Goal: Task Accomplishment & Management: Manage account settings

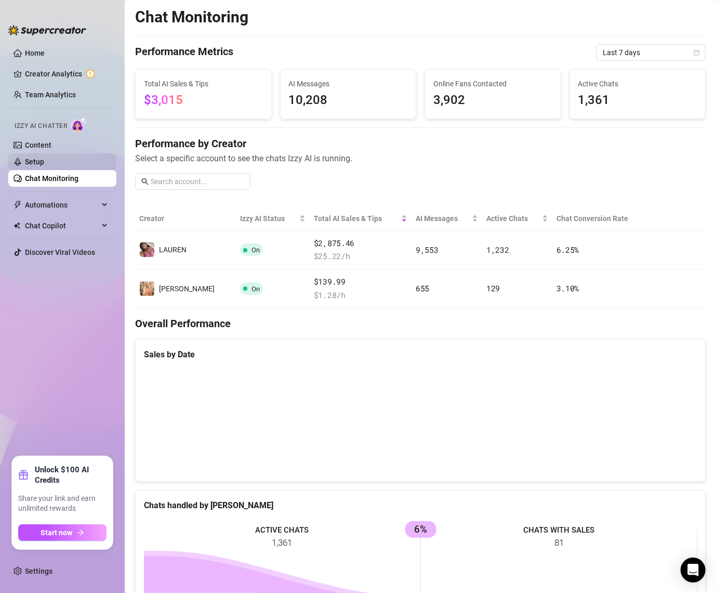
click at [44, 166] on link "Setup" at bounding box center [34, 162] width 19 height 8
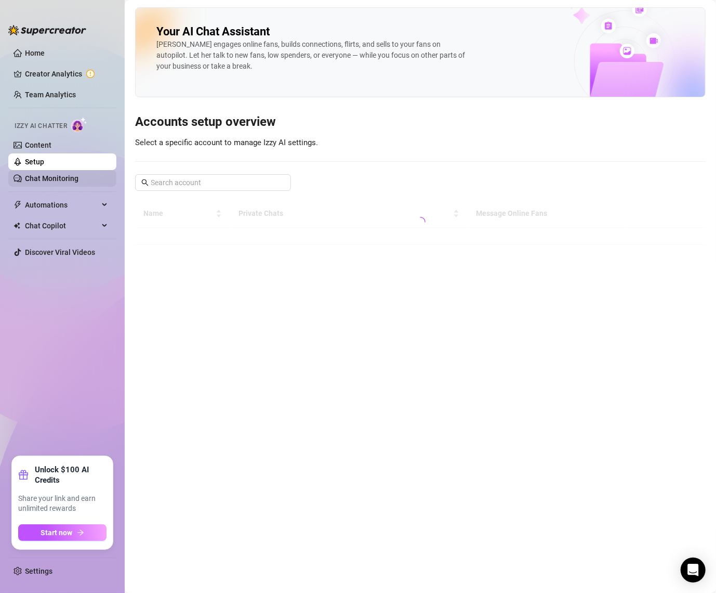
click at [73, 182] on link "Chat Monitoring" at bounding box center [52, 178] width 54 height 8
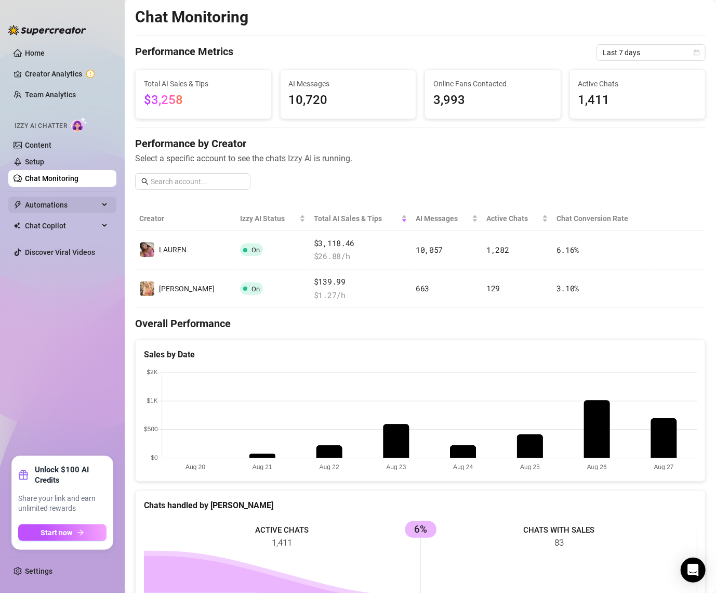
click at [53, 210] on span "Automations" at bounding box center [62, 205] width 74 height 17
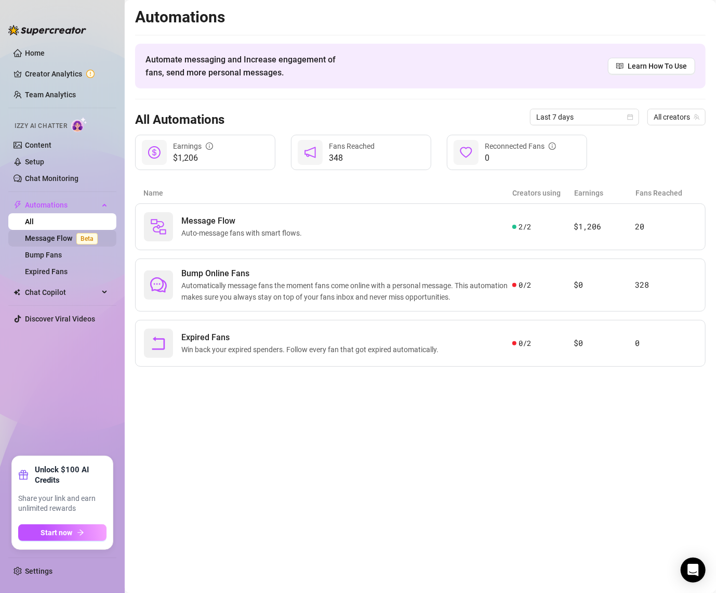
click at [53, 237] on link "Message Flow Beta" at bounding box center [63, 238] width 77 height 8
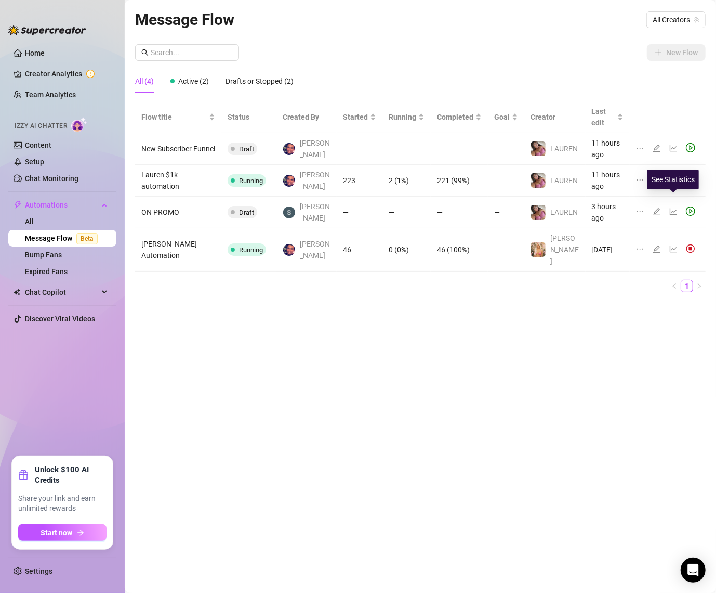
click at [673, 207] on icon "line-chart" at bounding box center [674, 211] width 8 height 8
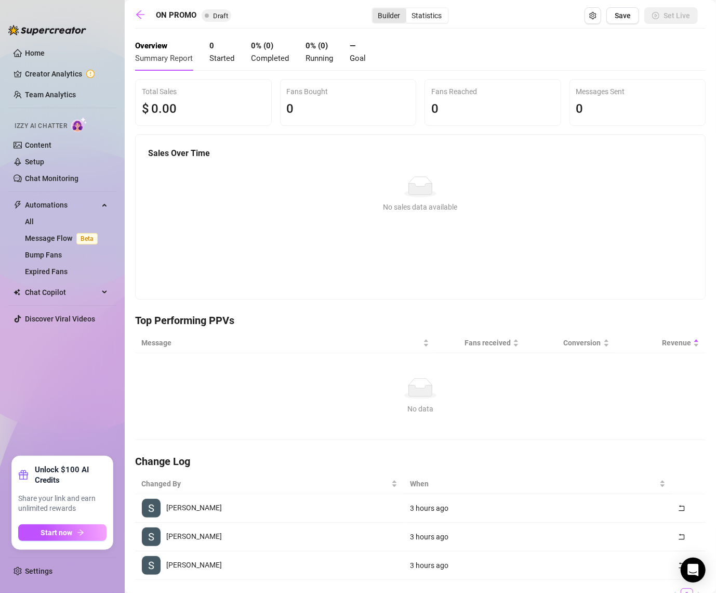
click at [376, 16] on div "Builder" at bounding box center [390, 15] width 34 height 15
click at [375, 10] on input "Builder" at bounding box center [375, 10] width 0 height 0
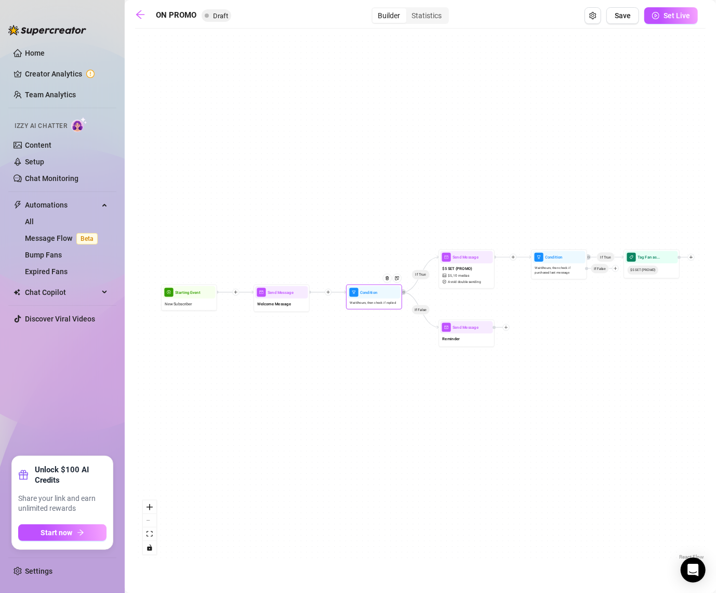
click at [388, 306] on div "Wait 0 hours, then check if replied" at bounding box center [374, 302] width 53 height 9
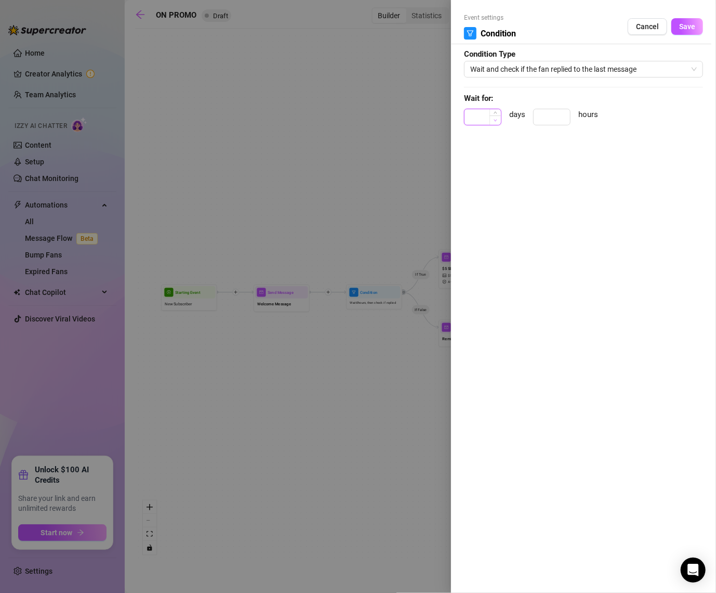
type input "0"
click at [496, 116] on span "Decrease Value" at bounding box center [495, 119] width 11 height 9
click at [556, 116] on input at bounding box center [552, 117] width 36 height 16
type input "1"
click at [565, 111] on span "Increase Value" at bounding box center [564, 113] width 11 height 9
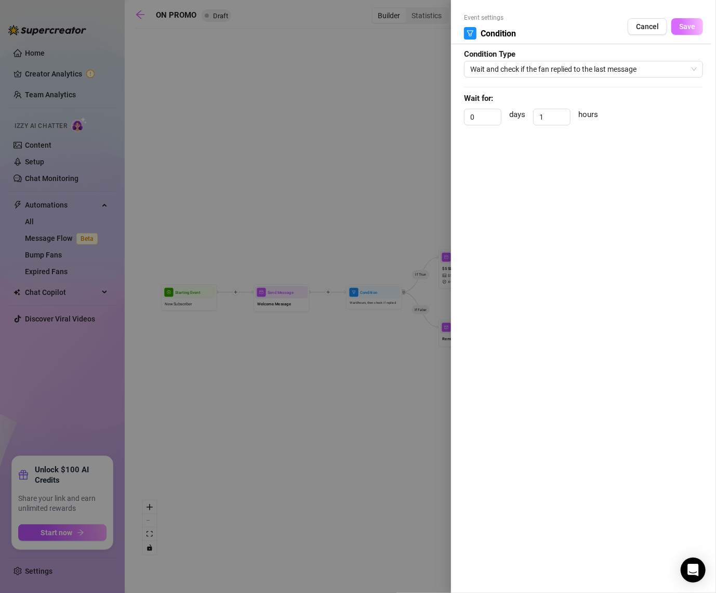
click at [683, 28] on span "Save" at bounding box center [687, 26] width 16 height 8
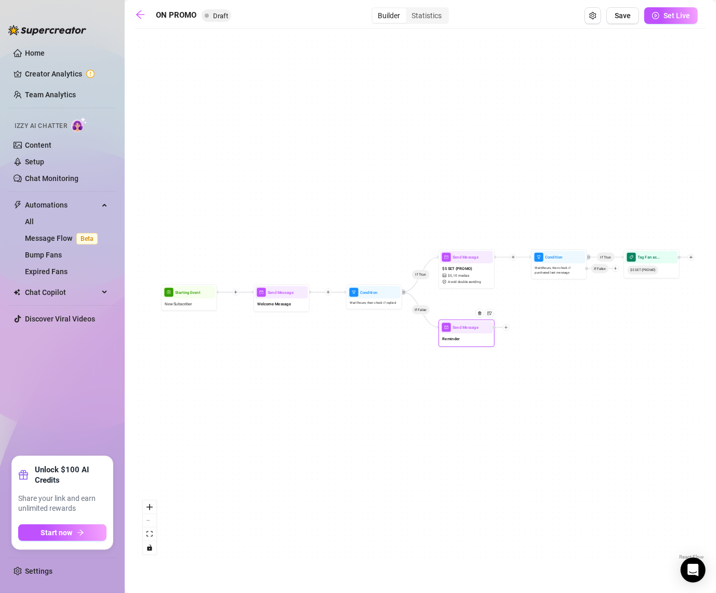
click at [464, 338] on div "Reminder" at bounding box center [466, 339] width 53 height 12
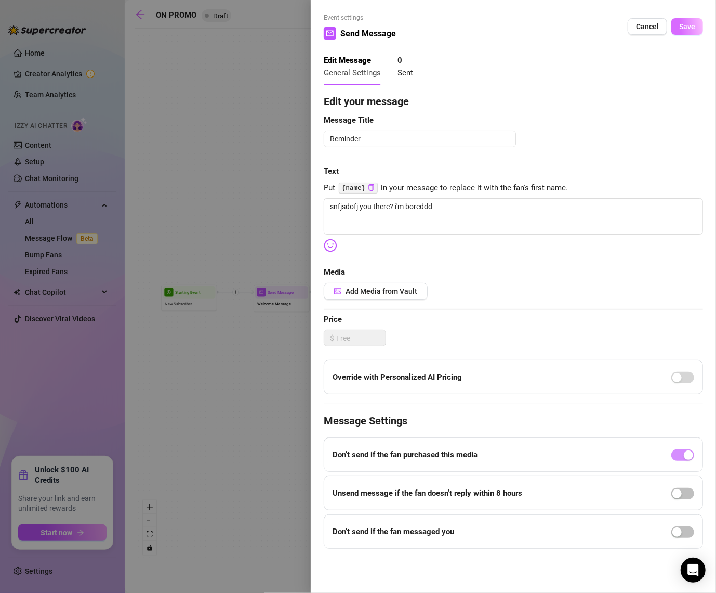
click at [684, 33] on button "Save" at bounding box center [688, 26] width 32 height 17
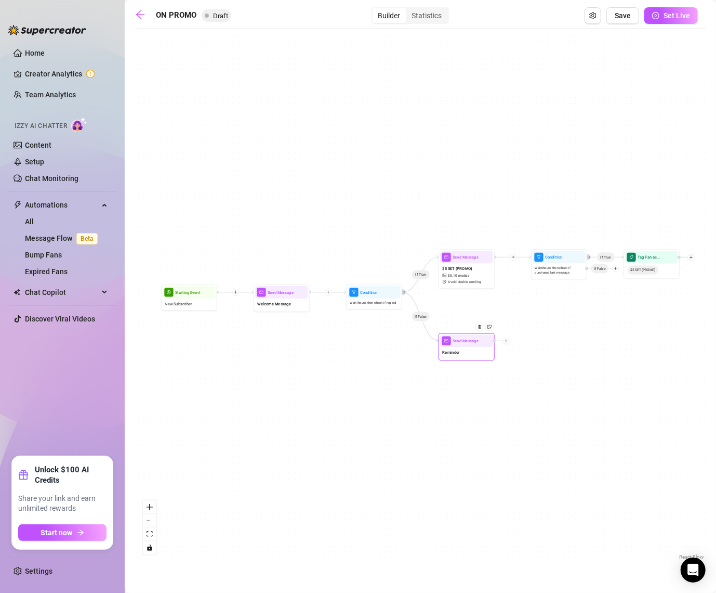
drag, startPoint x: 462, startPoint y: 328, endPoint x: 462, endPoint y: 342, distance: 14.6
click at [462, 342] on span "Send Message" at bounding box center [466, 340] width 26 height 6
click at [60, 201] on span "Automations" at bounding box center [62, 205] width 74 height 17
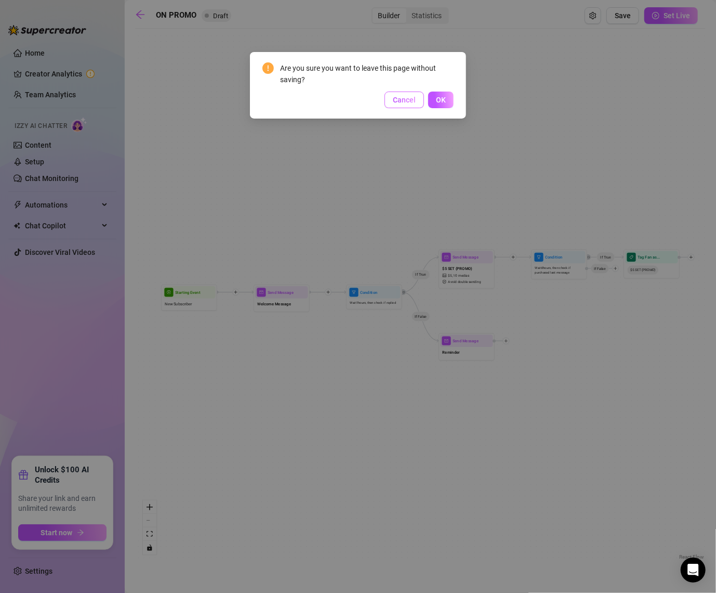
click at [403, 99] on span "Cancel" at bounding box center [404, 100] width 23 height 8
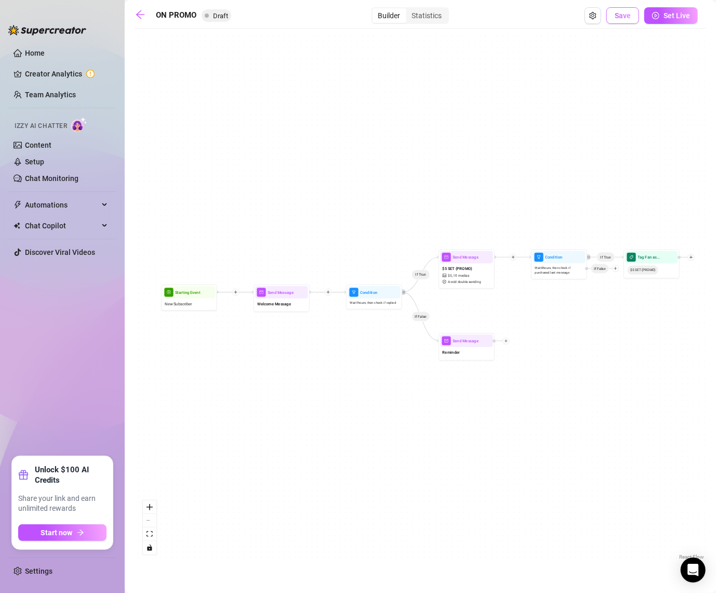
click at [619, 17] on span "Save" at bounding box center [623, 15] width 16 height 8
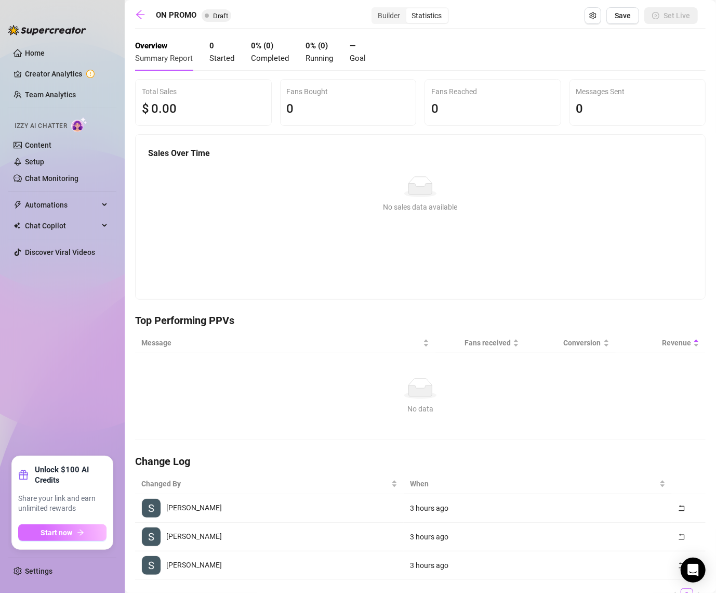
click at [59, 535] on span "Start now" at bounding box center [57, 532] width 32 height 8
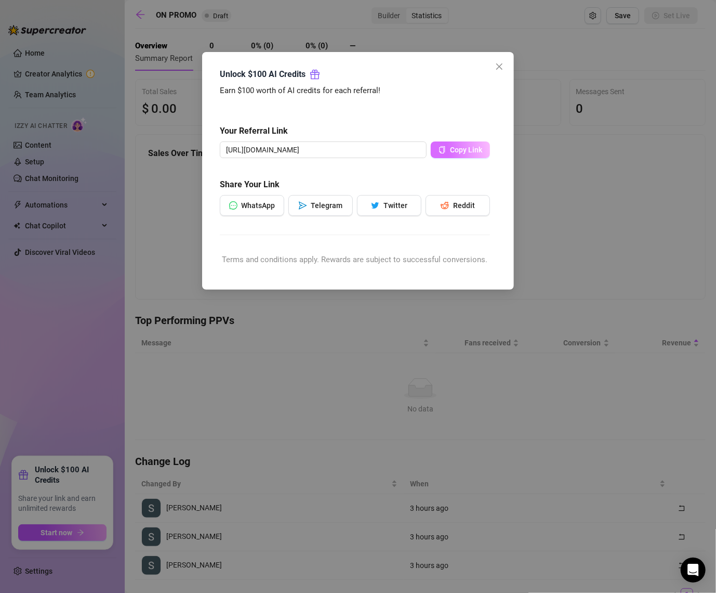
click at [447, 150] on button "Copy Link" at bounding box center [460, 149] width 59 height 17
click at [503, 67] on icon "close" at bounding box center [499, 66] width 8 height 8
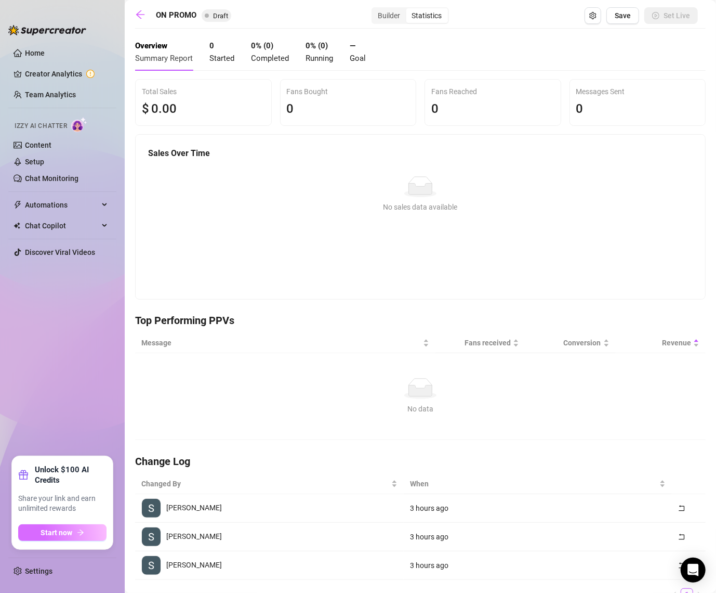
click at [68, 529] on span "Start now" at bounding box center [57, 532] width 32 height 8
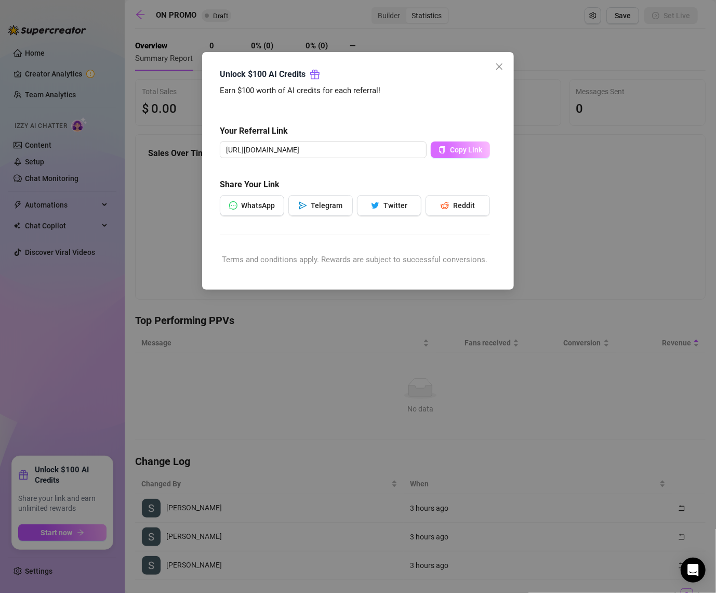
click at [453, 146] on span "Copy Link" at bounding box center [466, 150] width 32 height 8
click at [495, 69] on icon "close" at bounding box center [499, 66] width 8 height 8
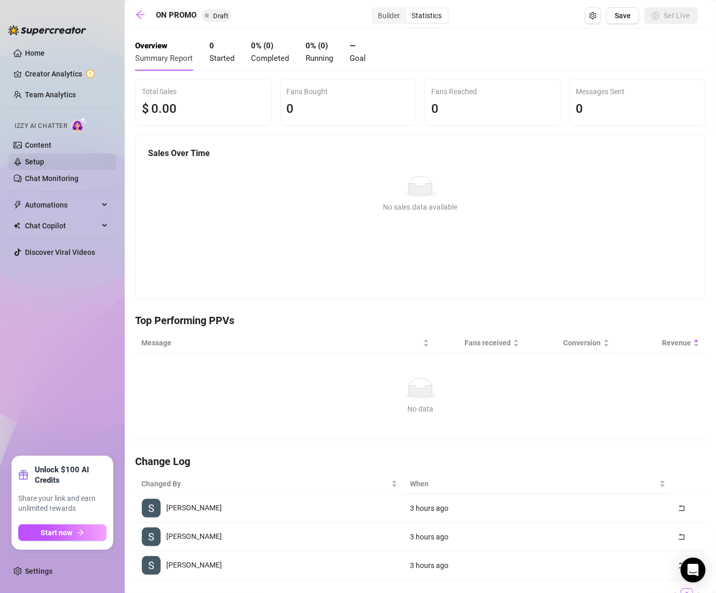
click at [44, 161] on link "Setup" at bounding box center [34, 162] width 19 height 8
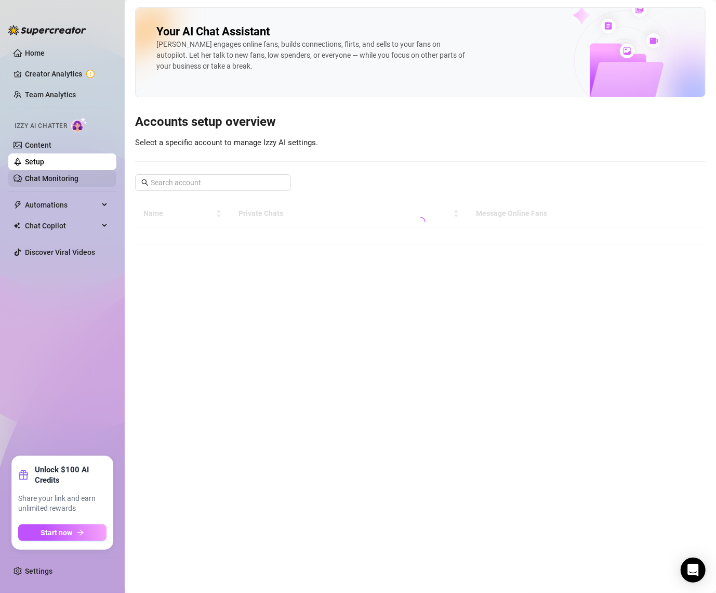
click at [49, 176] on link "Chat Monitoring" at bounding box center [52, 178] width 54 height 8
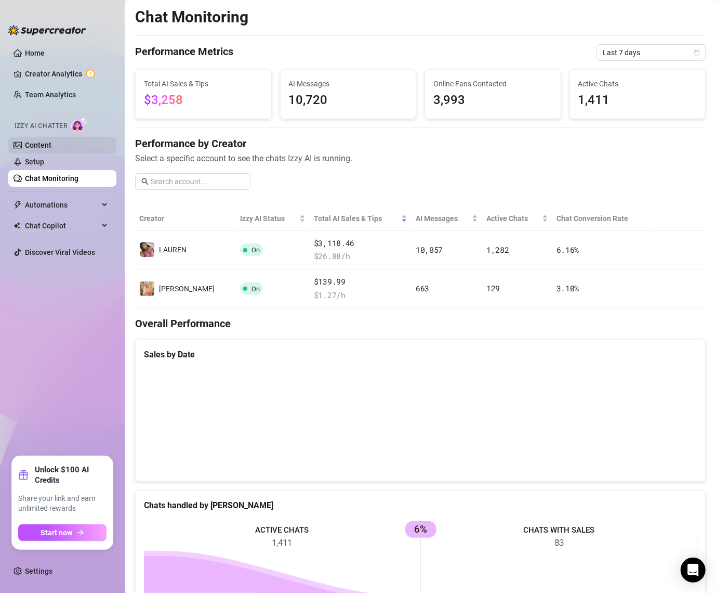
click at [51, 145] on link "Content" at bounding box center [38, 145] width 27 height 8
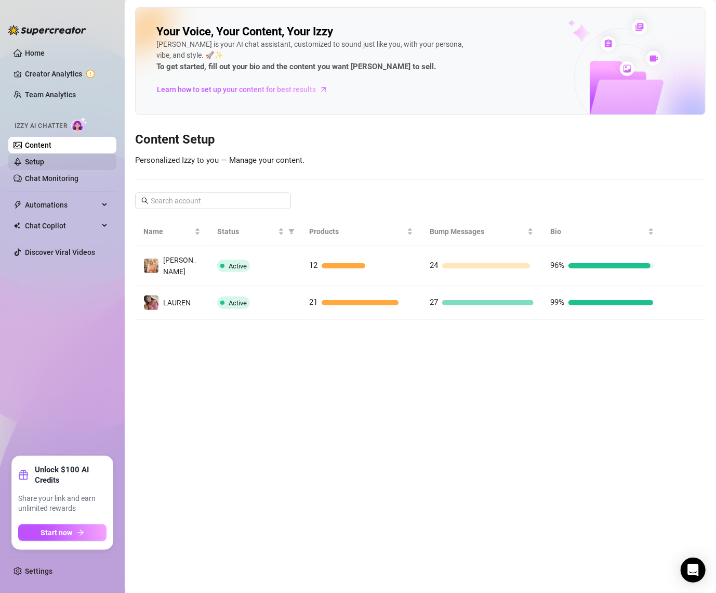
click at [44, 164] on link "Setup" at bounding box center [34, 162] width 19 height 8
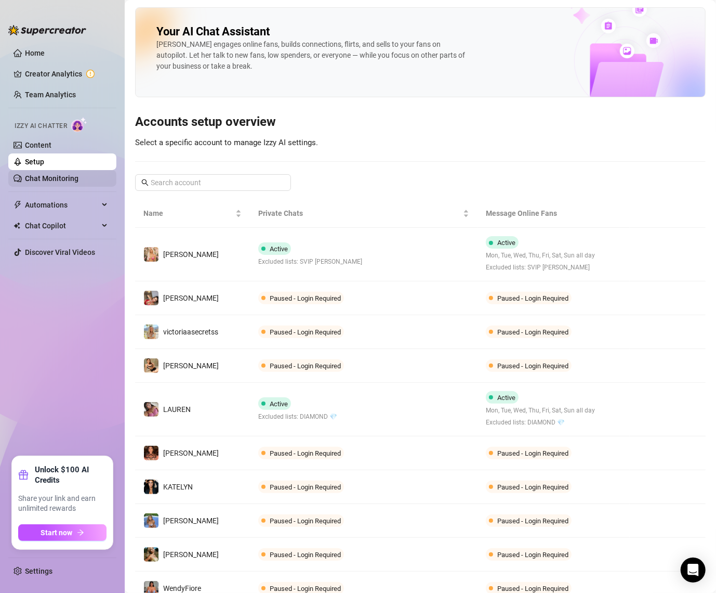
click at [49, 174] on link "Chat Monitoring" at bounding box center [52, 178] width 54 height 8
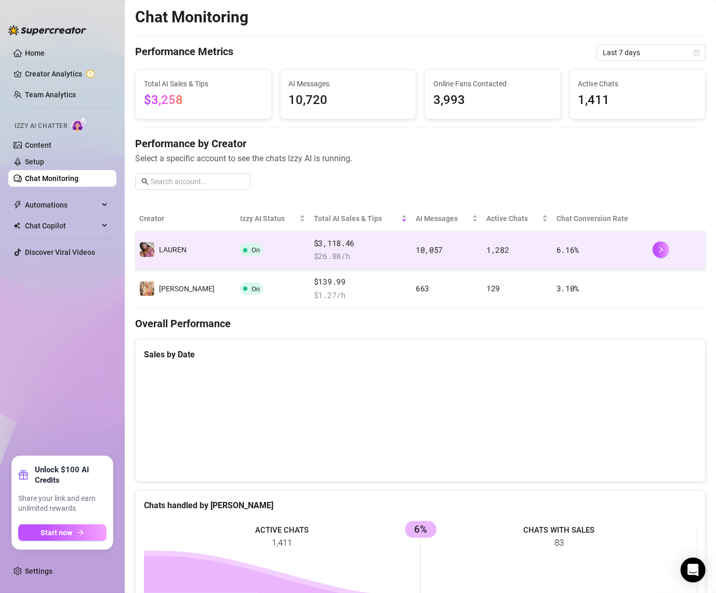
click at [190, 241] on td "️‍LAUREN" at bounding box center [185, 250] width 101 height 38
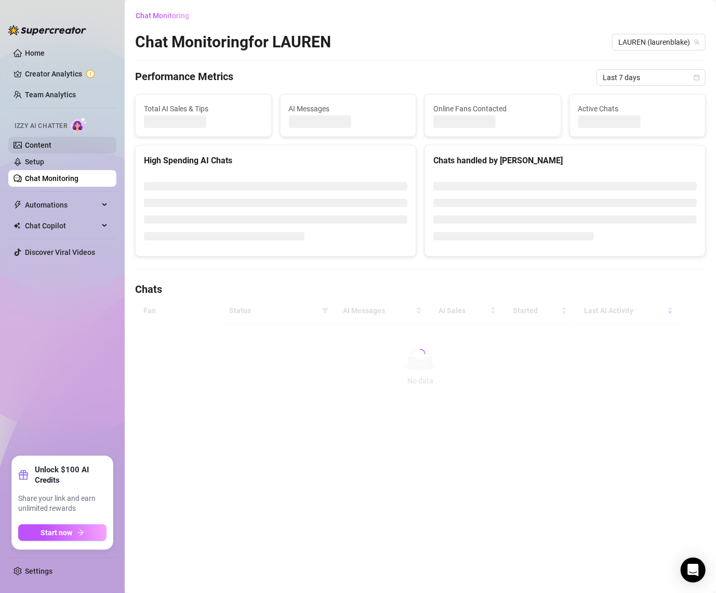
click at [51, 143] on link "Content" at bounding box center [38, 145] width 27 height 8
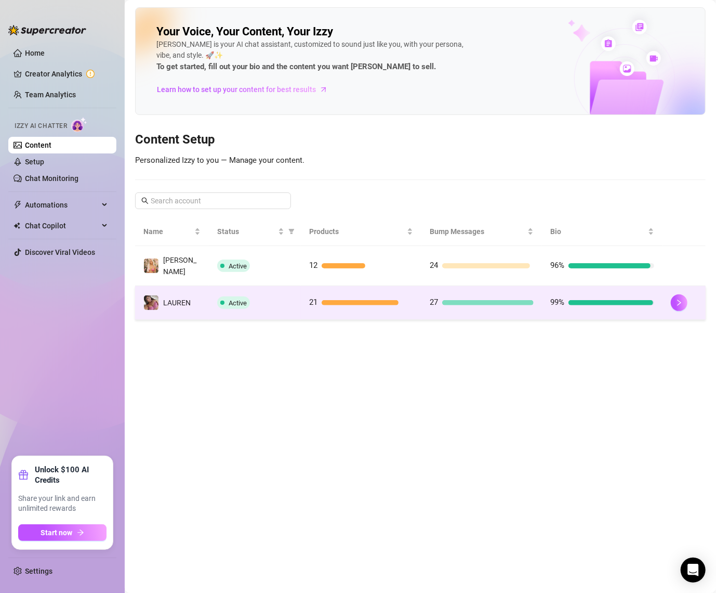
click at [182, 286] on td "️‍LAUREN" at bounding box center [172, 303] width 74 height 34
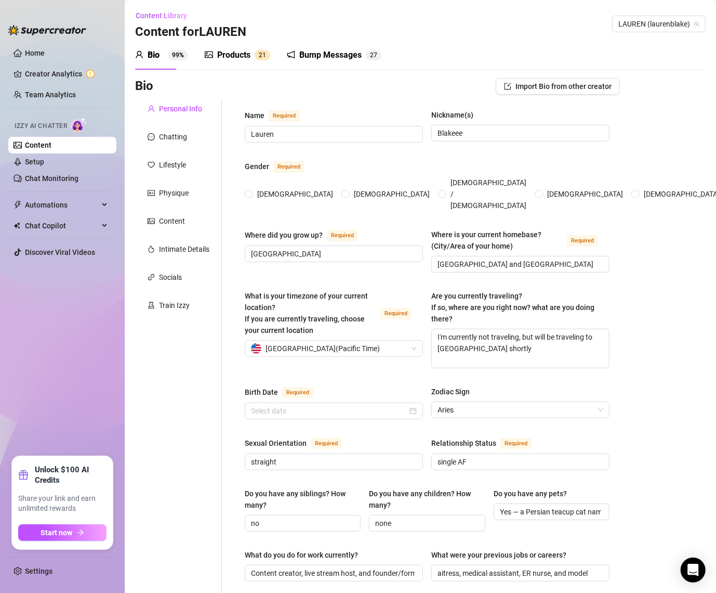
radio input "true"
type input "[DATE]"
click at [167, 137] on div "Chatting" at bounding box center [173, 136] width 28 height 11
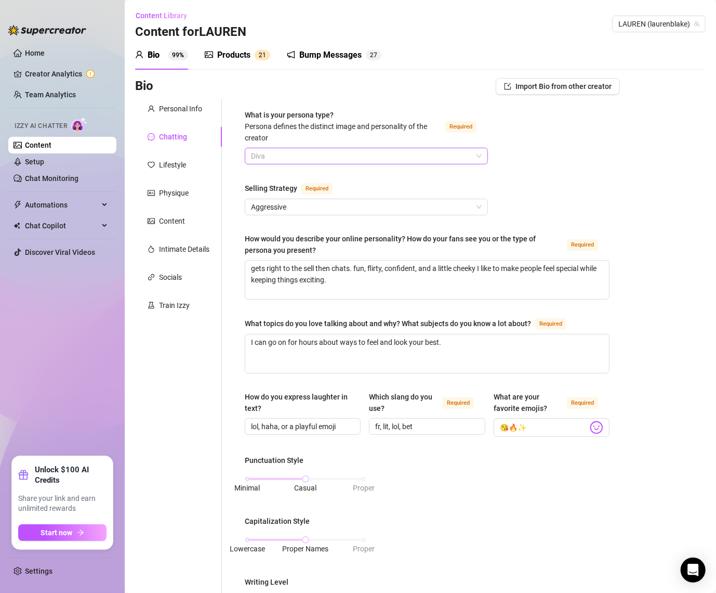
click at [291, 150] on span "Diva" at bounding box center [366, 156] width 231 height 16
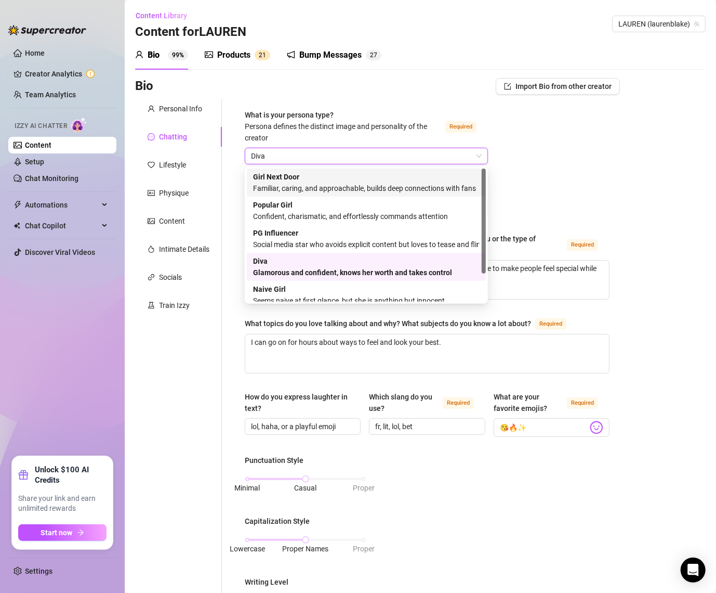
click at [295, 116] on span "What is your persona type? [PERSON_NAME] defines the distinct image and persona…" at bounding box center [336, 126] width 182 height 31
click at [295, 148] on input "What is your persona type? [PERSON_NAME] defines the distinct image and persona…" at bounding box center [361, 156] width 221 height 16
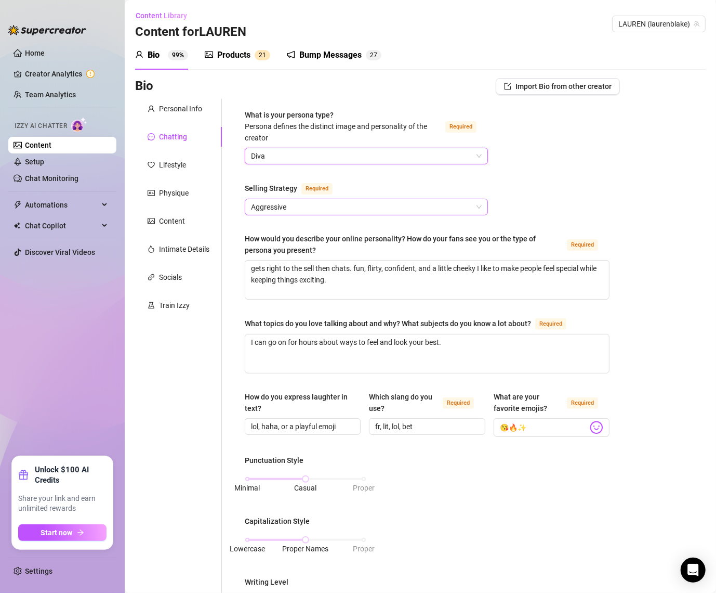
click at [271, 203] on span "Aggressive" at bounding box center [366, 207] width 231 height 16
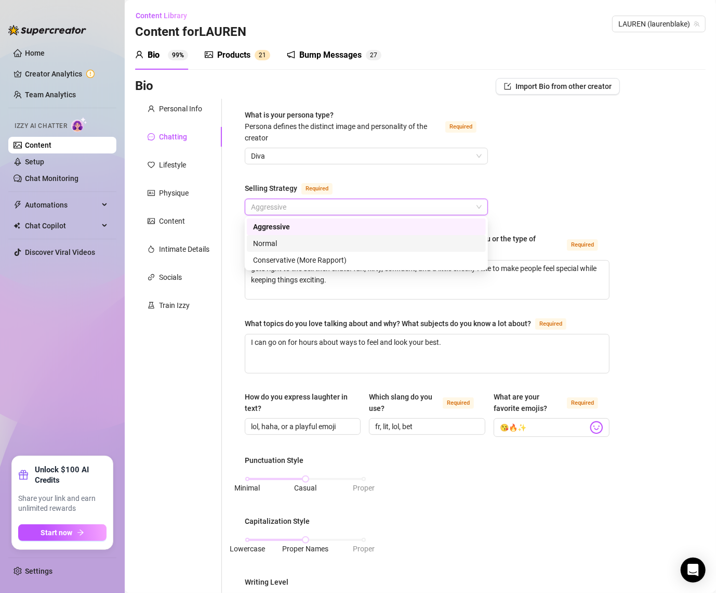
click at [271, 246] on div "Normal" at bounding box center [366, 243] width 227 height 11
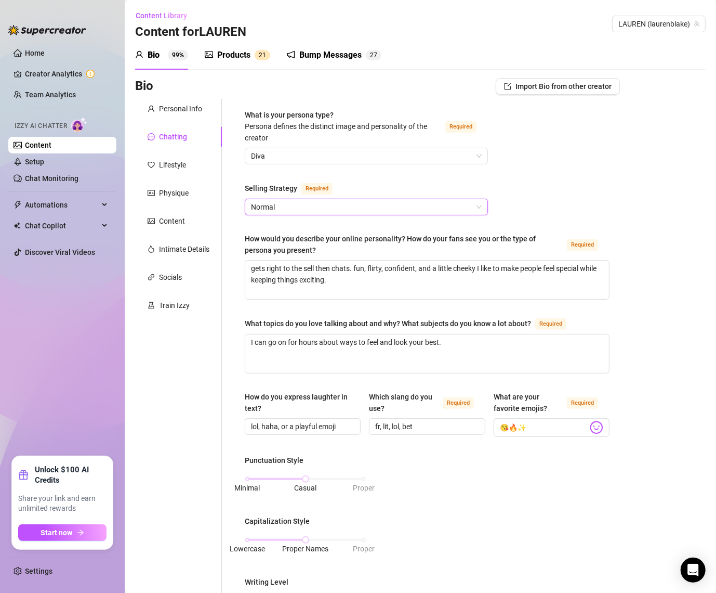
click at [299, 166] on div "What is your persona type? [PERSON_NAME] defines the distinct image and persona…" at bounding box center [427, 543] width 365 height 868
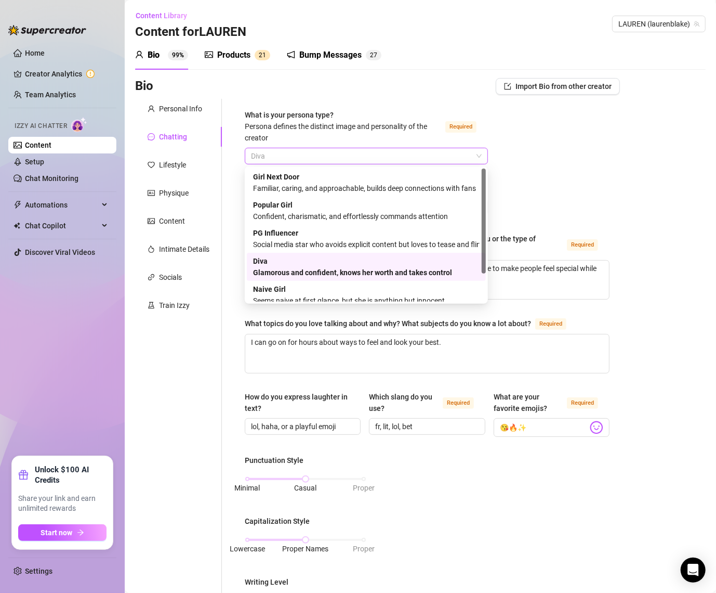
click at [299, 160] on span "Diva" at bounding box center [366, 156] width 231 height 16
click at [301, 181] on div "Girl Next Door Familiar, caring, and approachable, builds deep connections with…" at bounding box center [366, 182] width 227 height 23
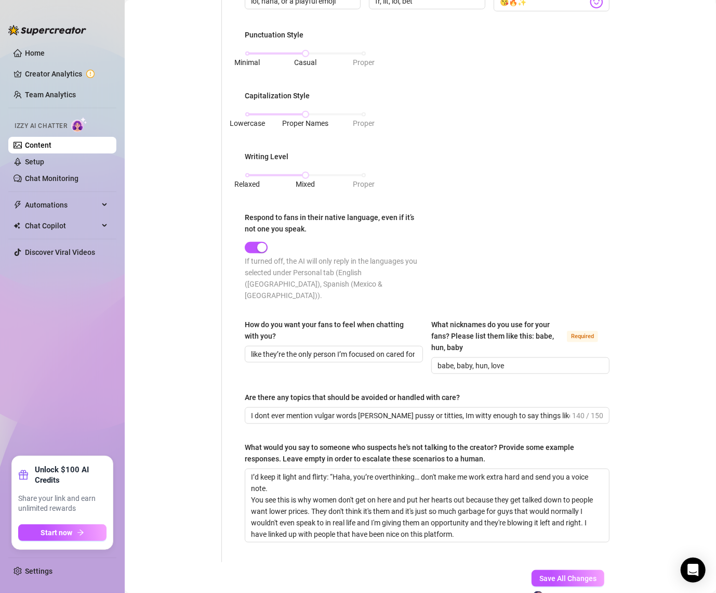
scroll to position [472, 0]
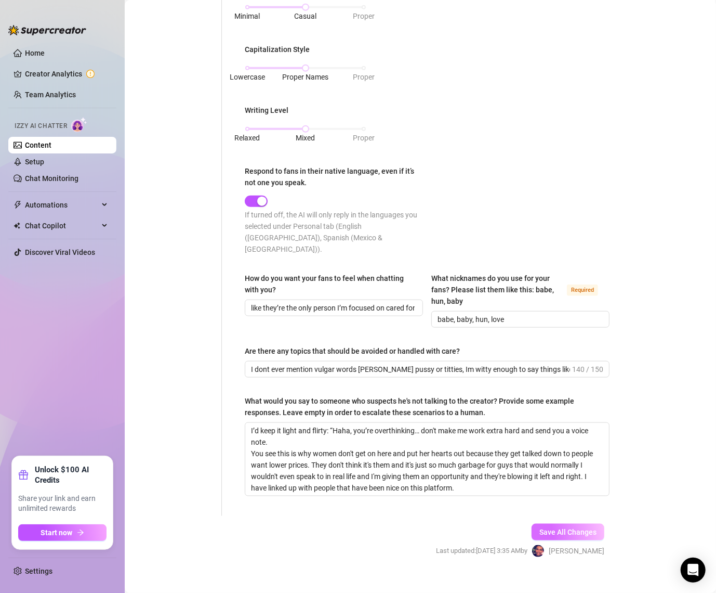
click at [548, 524] on button "Save All Changes" at bounding box center [568, 532] width 73 height 17
drag, startPoint x: 270, startPoint y: 356, endPoint x: 233, endPoint y: 356, distance: 36.9
click at [233, 356] on div "What is your persona type? [PERSON_NAME] defines the distinct image and persona…" at bounding box center [421, 71] width 398 height 888
drag, startPoint x: 316, startPoint y: 356, endPoint x: 169, endPoint y: 356, distance: 146.6
click at [169, 356] on div "Personal Info Chatting Lifestyle Physique Content Intimate Details Socials Trai…" at bounding box center [377, 71] width 485 height 888
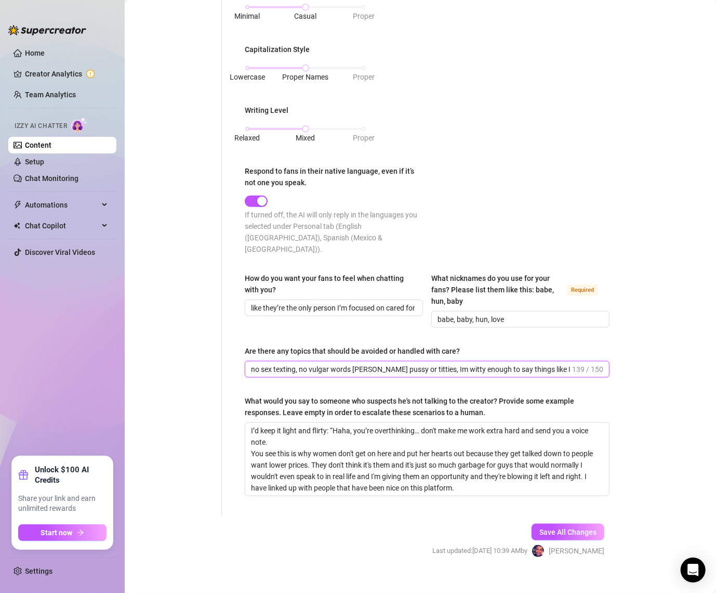
click at [360, 363] on input "no sex texting, no vulgar words [PERSON_NAME] pussy or titties, Im witty enough…" at bounding box center [410, 368] width 319 height 11
type input "no sex texting, no vulgar words like pussy or titties, Im witty enough to say t…"
click at [585, 528] on span "Save All Changes" at bounding box center [568, 532] width 57 height 8
click at [555, 524] on button "Save All Changes" at bounding box center [568, 532] width 73 height 17
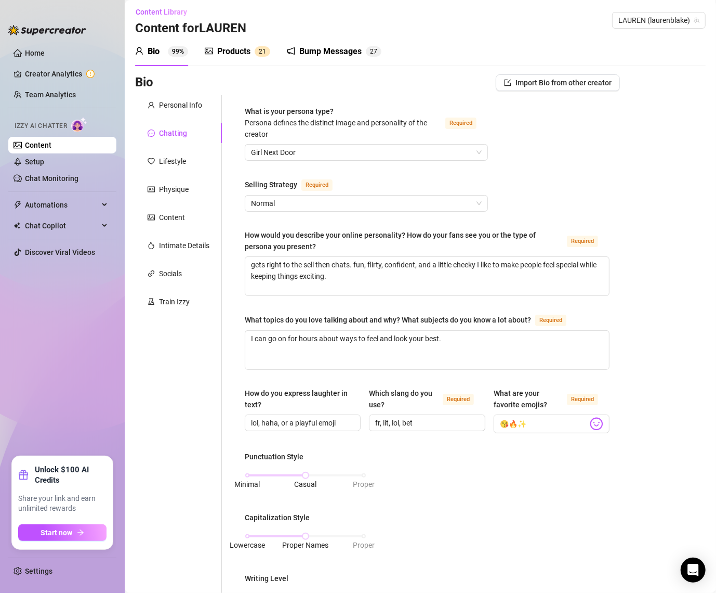
scroll to position [0, 0]
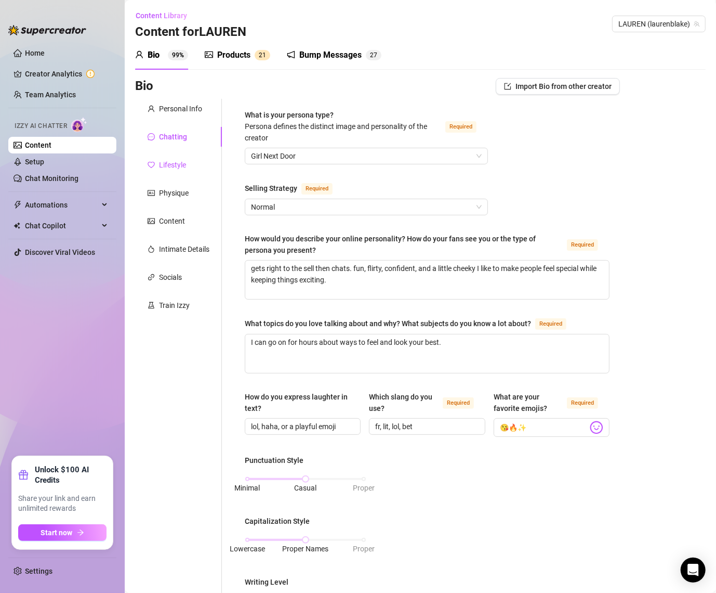
click at [178, 168] on div "Lifestyle" at bounding box center [172, 164] width 27 height 11
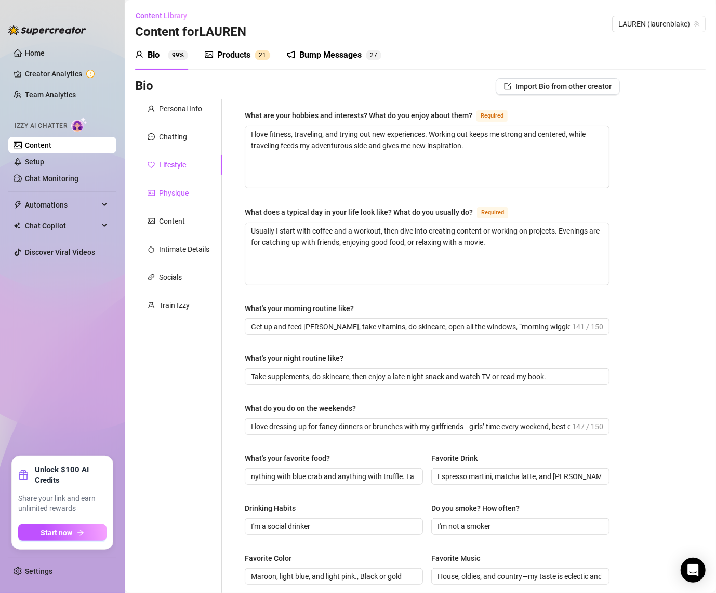
click at [168, 193] on div "Physique" at bounding box center [174, 192] width 30 height 11
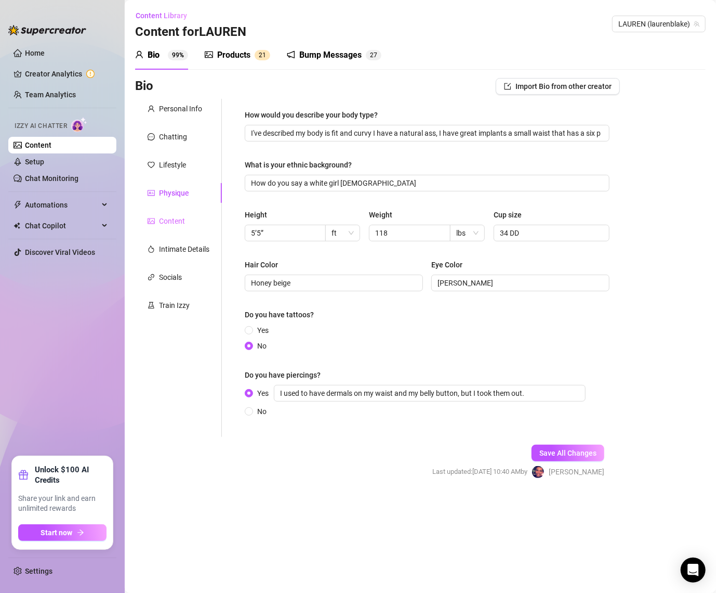
click at [169, 228] on div "Content" at bounding box center [178, 221] width 87 height 20
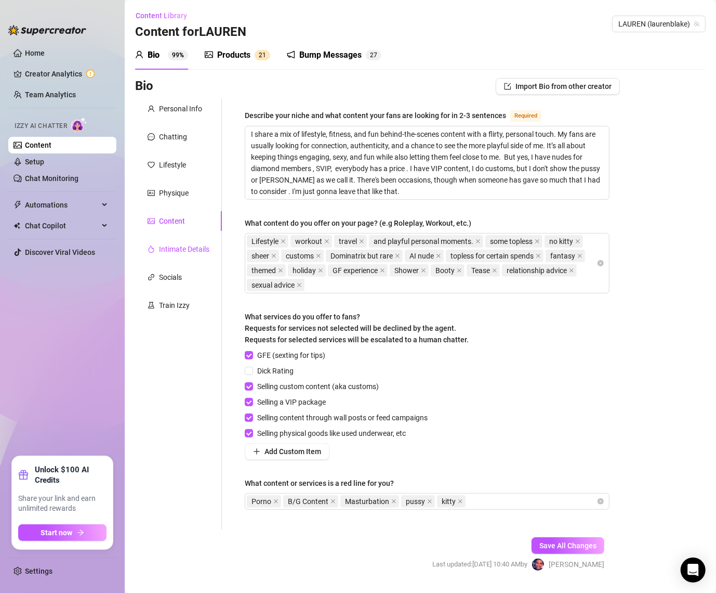
click at [172, 251] on div "Intimate Details" at bounding box center [184, 248] width 50 height 11
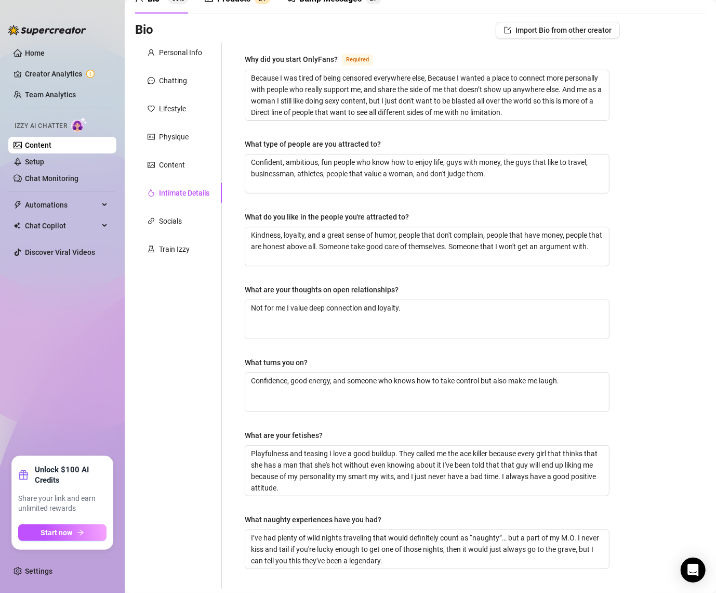
scroll to position [54, 0]
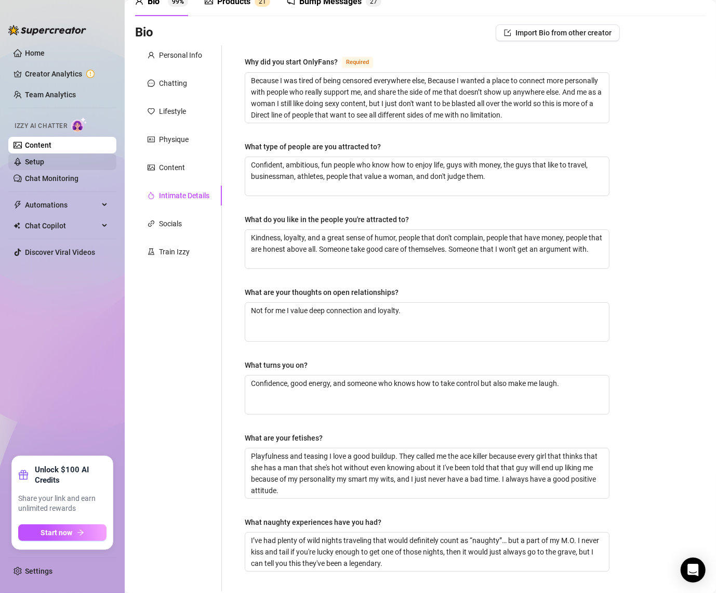
click at [44, 158] on link "Setup" at bounding box center [34, 162] width 19 height 8
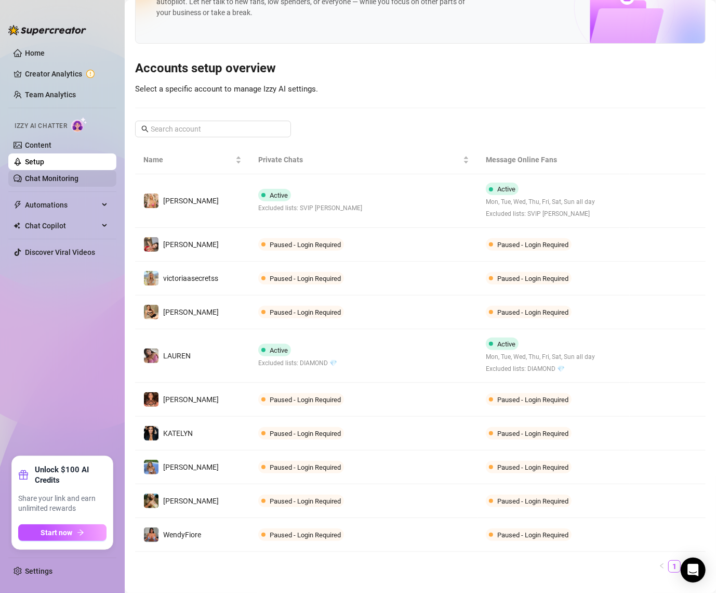
click at [51, 180] on link "Chat Monitoring" at bounding box center [52, 178] width 54 height 8
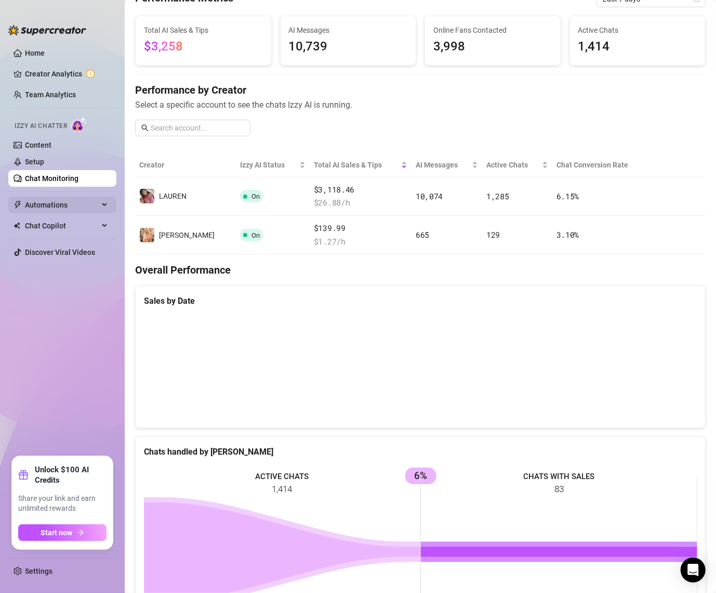
click at [53, 209] on span "Automations" at bounding box center [62, 205] width 74 height 17
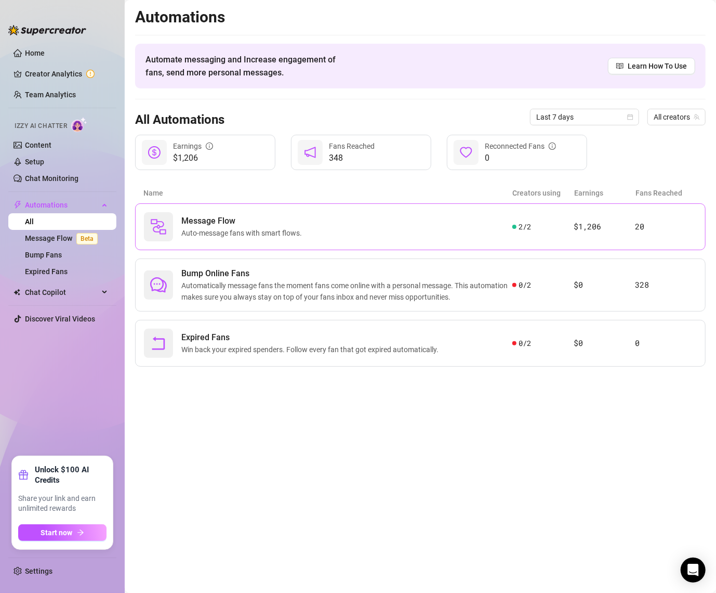
click at [175, 220] on div "Message Flow Auto-message fans with smart flows." at bounding box center [328, 226] width 369 height 29
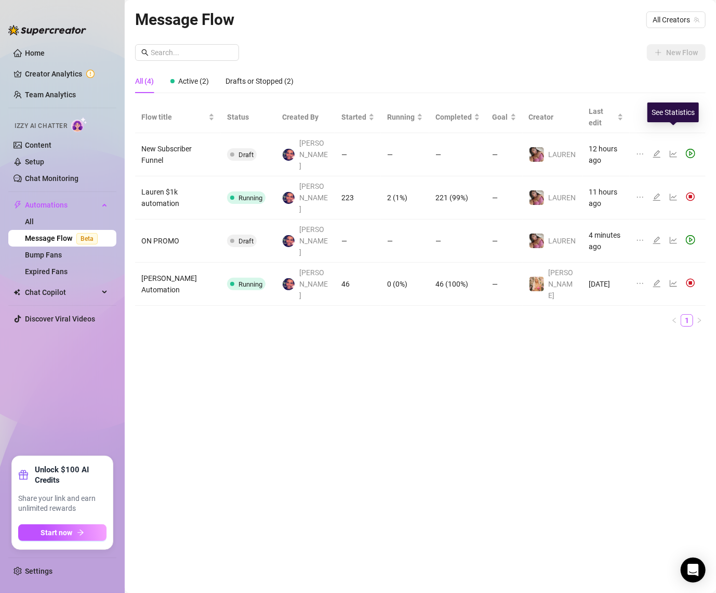
click at [674, 150] on icon "line-chart" at bounding box center [674, 154] width 8 height 8
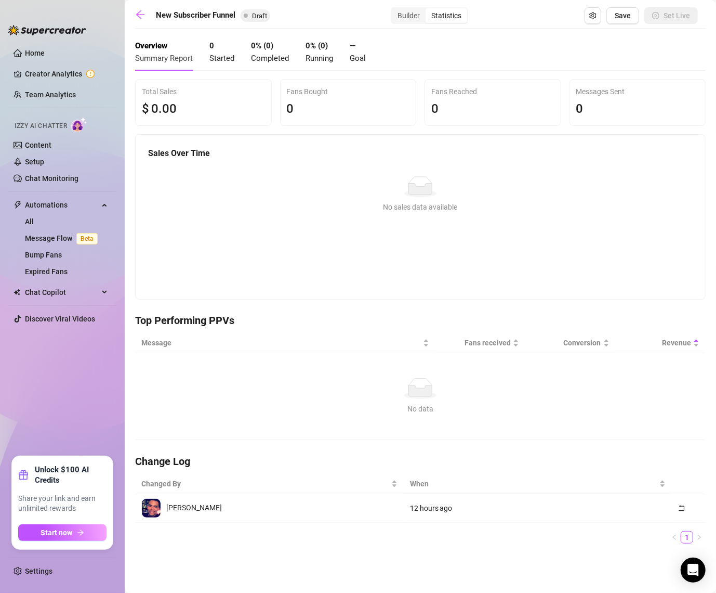
click at [392, 24] on div "New Subscriber Funnel Draft Builder Statistics Save Set Live Overview Summary R…" at bounding box center [420, 284] width 571 height 554
click at [413, 11] on div "Builder" at bounding box center [409, 15] width 34 height 15
click at [395, 10] on input "Builder" at bounding box center [395, 10] width 0 height 0
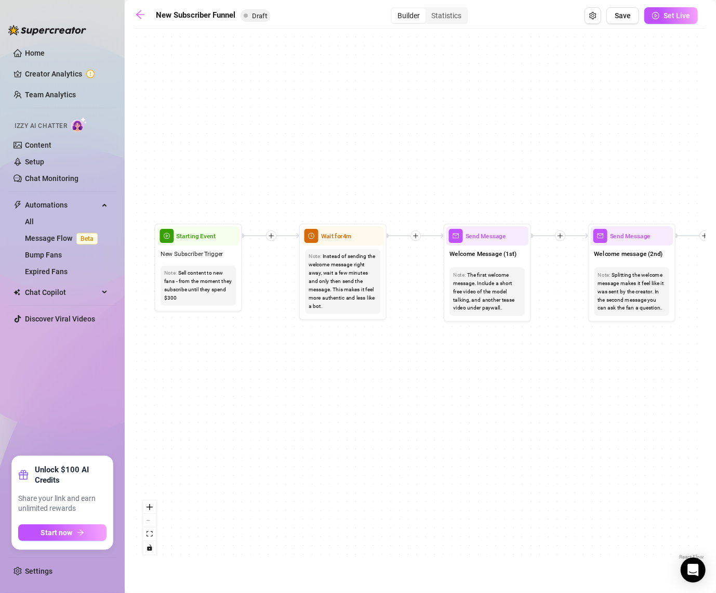
drag, startPoint x: 296, startPoint y: 216, endPoint x: 728, endPoint y: 328, distance: 446.2
click at [716, 328] on html "Home Creator Analytics Team Analytics Izzy AI Chatter Content Setup Chat Monito…" at bounding box center [358, 296] width 716 height 593
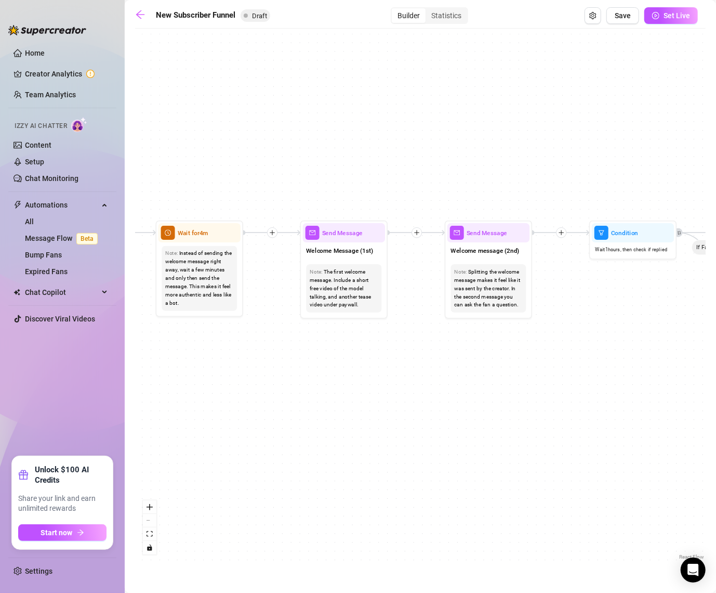
drag, startPoint x: 574, startPoint y: 306, endPoint x: 401, endPoint y: 311, distance: 173.2
click at [401, 311] on div "If True If True If True If False If False If False If True If False Merge Merge…" at bounding box center [420, 298] width 571 height 528
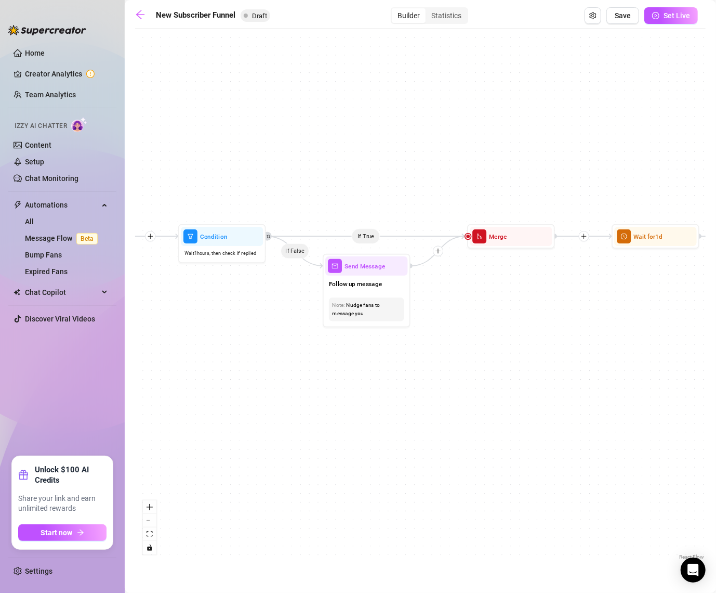
drag, startPoint x: 565, startPoint y: 309, endPoint x: 193, endPoint y: 309, distance: 371.2
click at [193, 309] on div "If True If True If True If False If False If False If True If False Merge Merge…" at bounding box center [420, 298] width 571 height 528
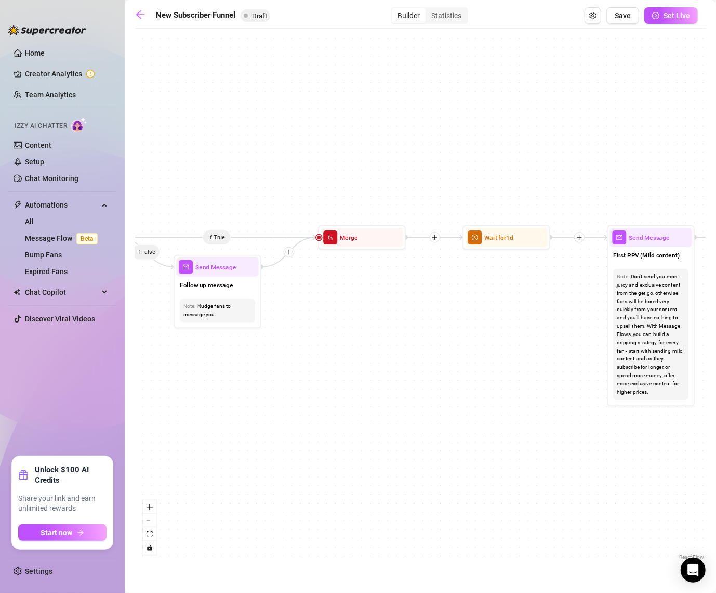
drag, startPoint x: 557, startPoint y: 289, endPoint x: 383, endPoint y: 289, distance: 174.2
click at [383, 289] on div "If True If True If True If False If False If False If True If False Merge Merge…" at bounding box center [420, 298] width 571 height 528
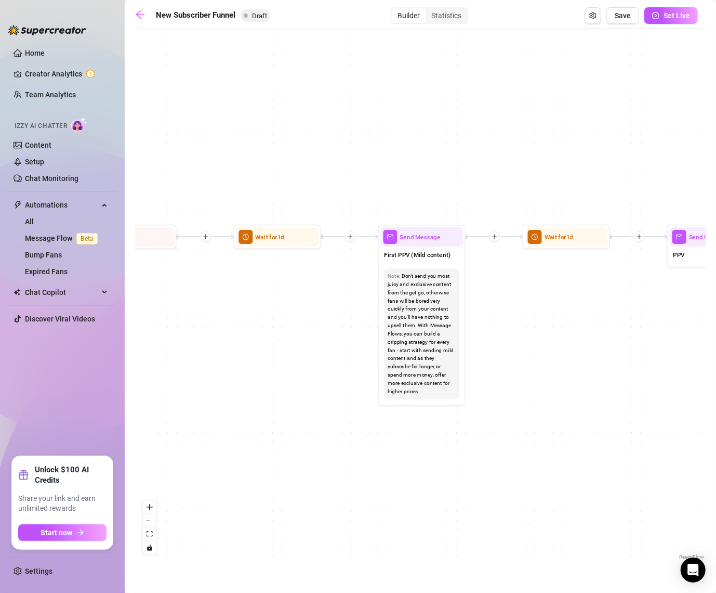
drag, startPoint x: 470, startPoint y: 255, endPoint x: 267, endPoint y: 255, distance: 203.8
click at [266, 255] on div "If True If True If True If False If False If False If True If False Merge Merge…" at bounding box center [420, 298] width 571 height 528
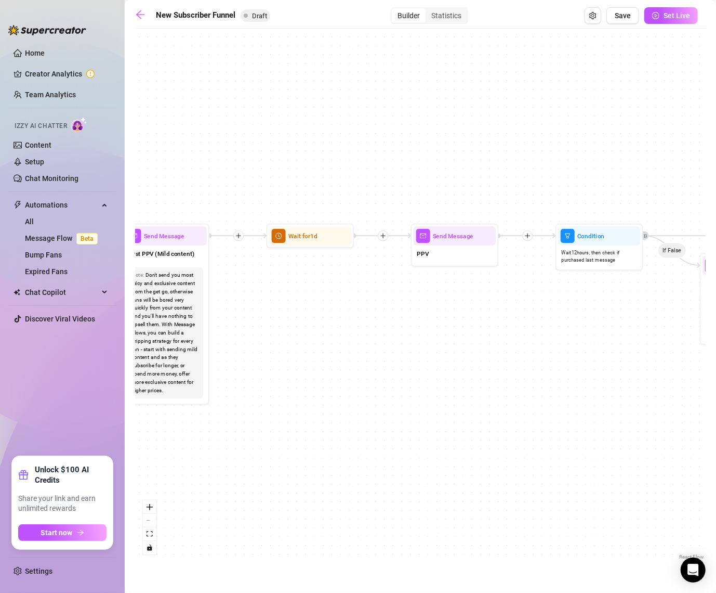
drag, startPoint x: 578, startPoint y: 284, endPoint x: 322, endPoint y: 283, distance: 255.8
click at [322, 283] on div "If True If True If True If False If False If False If True If False Merge Merge…" at bounding box center [420, 298] width 571 height 528
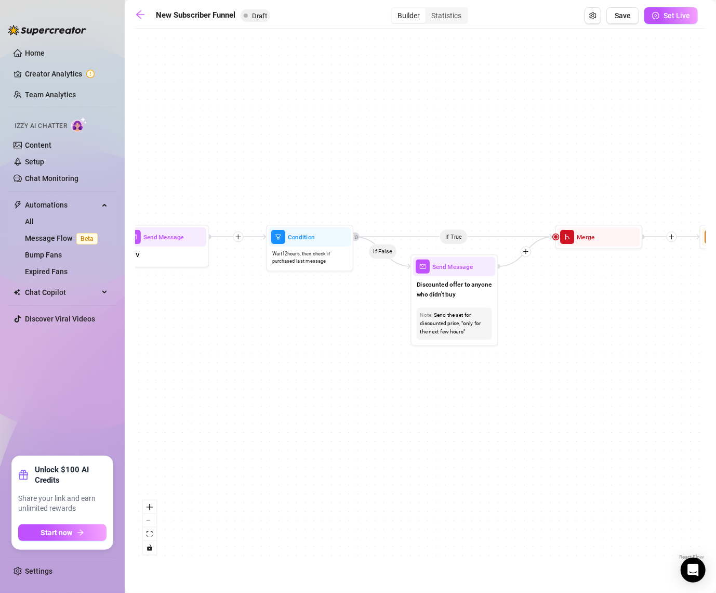
drag, startPoint x: 556, startPoint y: 291, endPoint x: 265, endPoint y: 292, distance: 291.1
click at [265, 292] on div "If True If True If True If False If False If False If True If False Merge Merge…" at bounding box center [420, 298] width 571 height 528
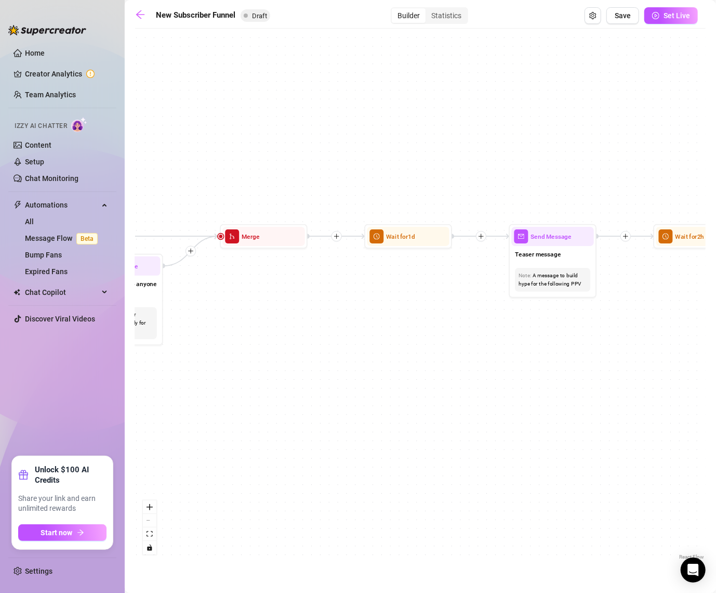
drag, startPoint x: 643, startPoint y: 282, endPoint x: 317, endPoint y: 280, distance: 326.0
click at [317, 280] on div "If True If True If True If False If False If False If True If False Merge Merge…" at bounding box center [420, 298] width 571 height 528
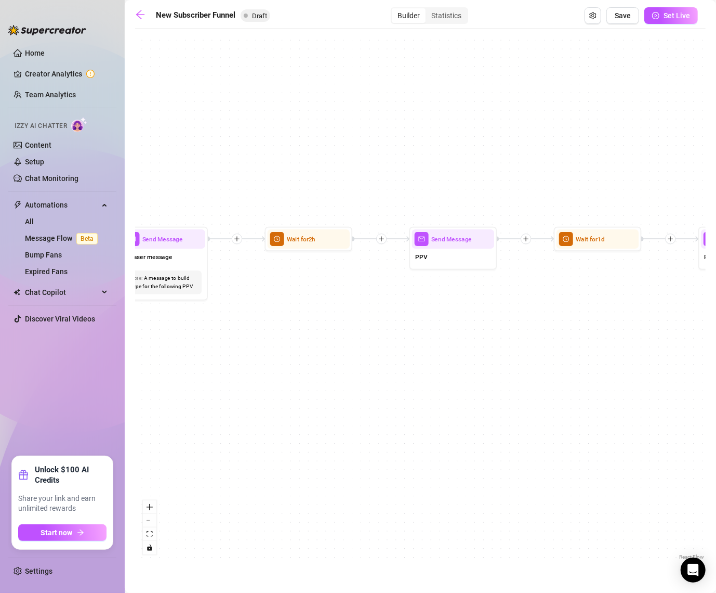
drag, startPoint x: 623, startPoint y: 294, endPoint x: 235, endPoint y: 296, distance: 388.3
click at [235, 296] on div "If True If True If True If False If False If False If True If False Merge Merge…" at bounding box center [420, 298] width 571 height 528
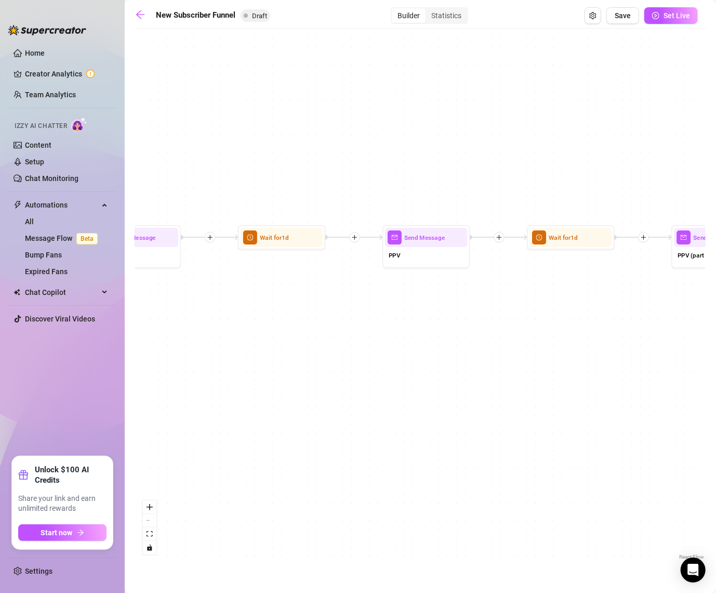
drag, startPoint x: 590, startPoint y: 299, endPoint x: 274, endPoint y: 298, distance: 316.1
click at [274, 298] on div "If True If True If True If False If False If False If True If False Merge Merge…" at bounding box center [420, 298] width 571 height 528
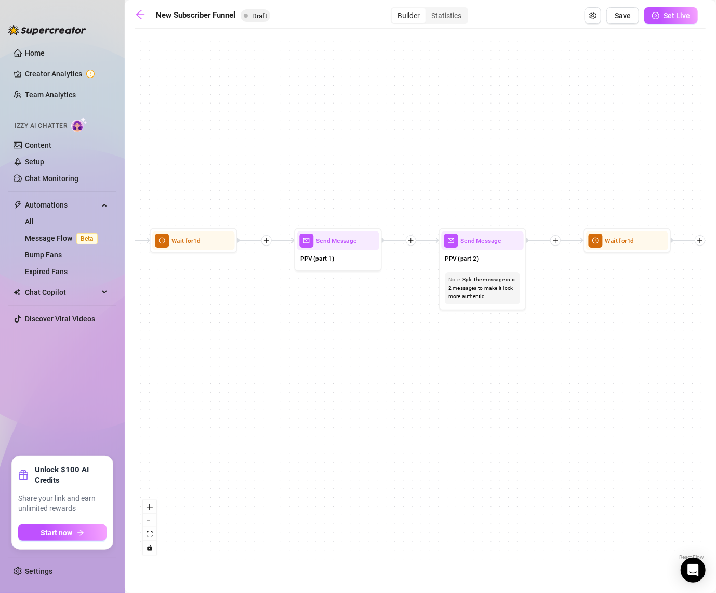
drag, startPoint x: 562, startPoint y: 283, endPoint x: 191, endPoint y: 284, distance: 370.7
click at [185, 287] on div "If True If True If True If False If False If False If True If False Merge Merge…" at bounding box center [420, 298] width 571 height 528
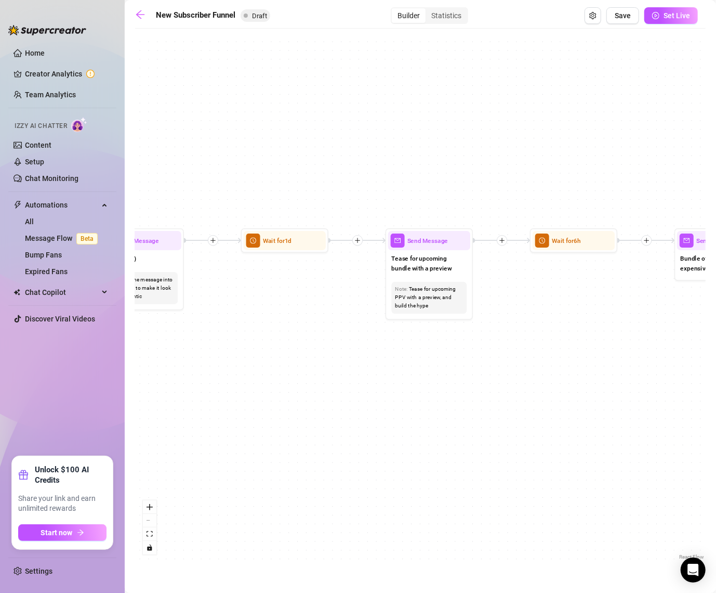
drag, startPoint x: 528, startPoint y: 284, endPoint x: 185, endPoint y: 283, distance: 343.6
click at [185, 283] on div "If True If True If True If False If False If False If True If False Merge Merge…" at bounding box center [420, 298] width 571 height 528
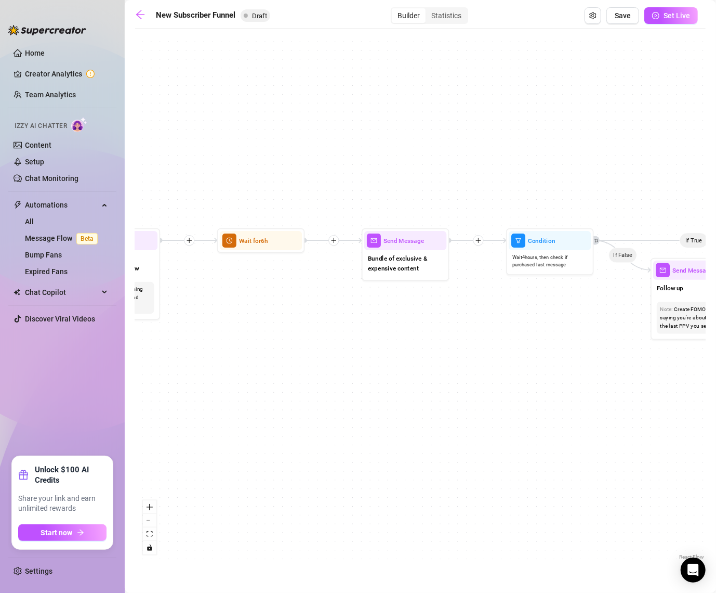
drag, startPoint x: 565, startPoint y: 281, endPoint x: 252, endPoint y: 279, distance: 313.5
click at [252, 279] on div "If True If True If True If False If False If False If True If False Merge Merge…" at bounding box center [420, 298] width 571 height 528
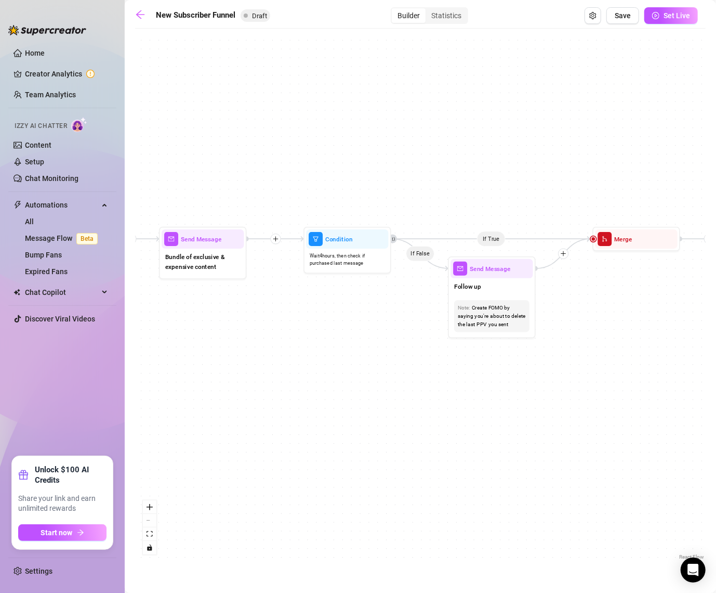
drag, startPoint x: 530, startPoint y: 296, endPoint x: 313, endPoint y: 296, distance: 216.8
click at [313, 296] on div "If True If True If True If False If False If False If True If False Merge Merge…" at bounding box center [420, 298] width 571 height 528
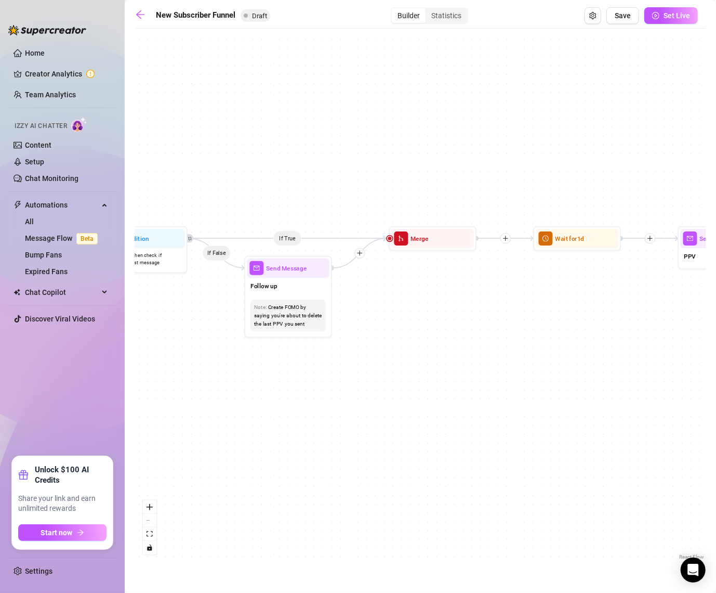
drag, startPoint x: 646, startPoint y: 301, endPoint x: 316, endPoint y: 300, distance: 330.1
click at [316, 300] on div "If True If True If True If False If False If False If True If False Merge Merge…" at bounding box center [420, 298] width 571 height 528
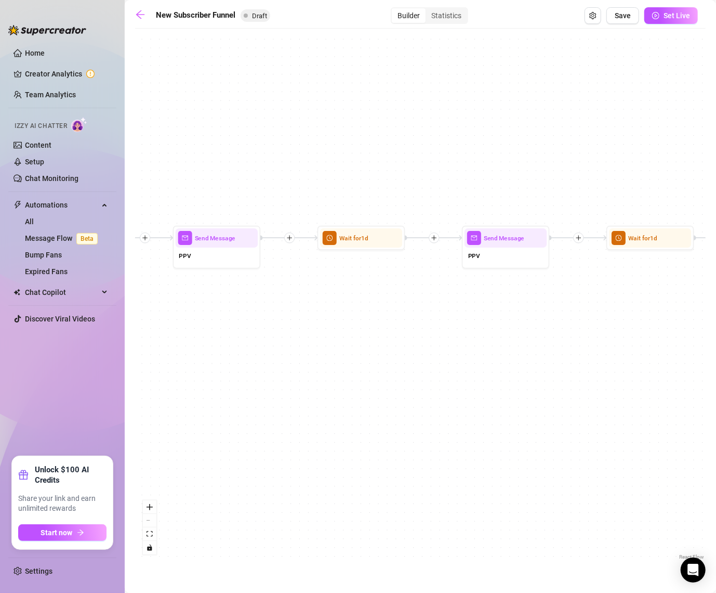
drag, startPoint x: 496, startPoint y: 300, endPoint x: 93, endPoint y: 300, distance: 402.9
click at [93, 300] on div "Home Creator Analytics Team Analytics Izzy AI Chatter Content Setup Chat Monito…" at bounding box center [358, 296] width 716 height 593
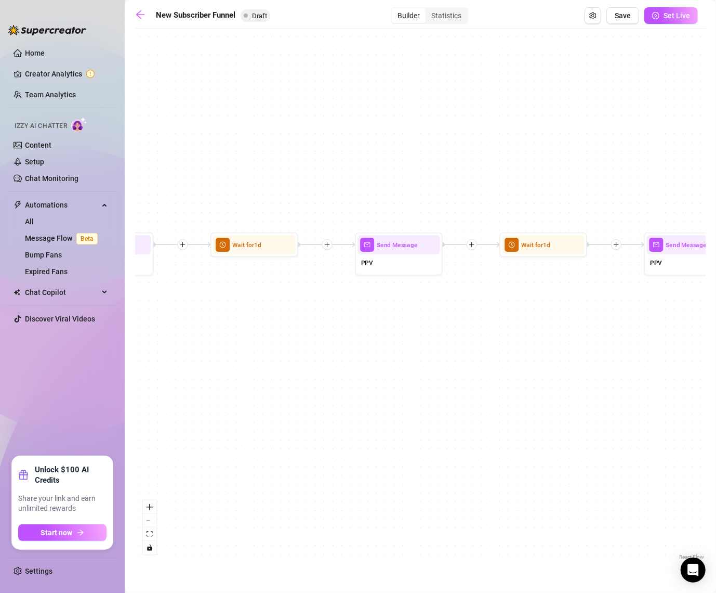
drag, startPoint x: 268, startPoint y: 292, endPoint x: 43, endPoint y: 302, distance: 224.8
click at [38, 305] on div "Home Creator Analytics Team Analytics Izzy AI Chatter Content Setup Chat Monito…" at bounding box center [358, 296] width 716 height 593
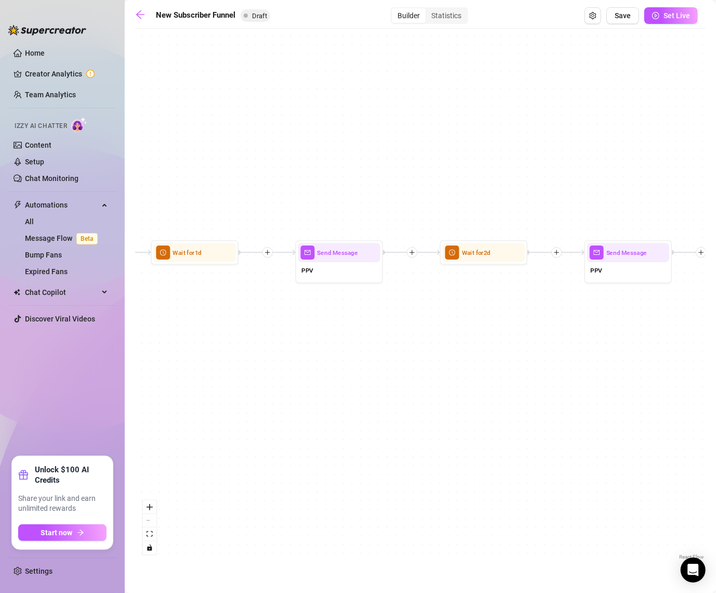
drag, startPoint x: 518, startPoint y: 313, endPoint x: 264, endPoint y: 312, distance: 254.7
click at [264, 313] on div "If True If True If True If False If False If False If True If False Merge Merge…" at bounding box center [420, 298] width 571 height 528
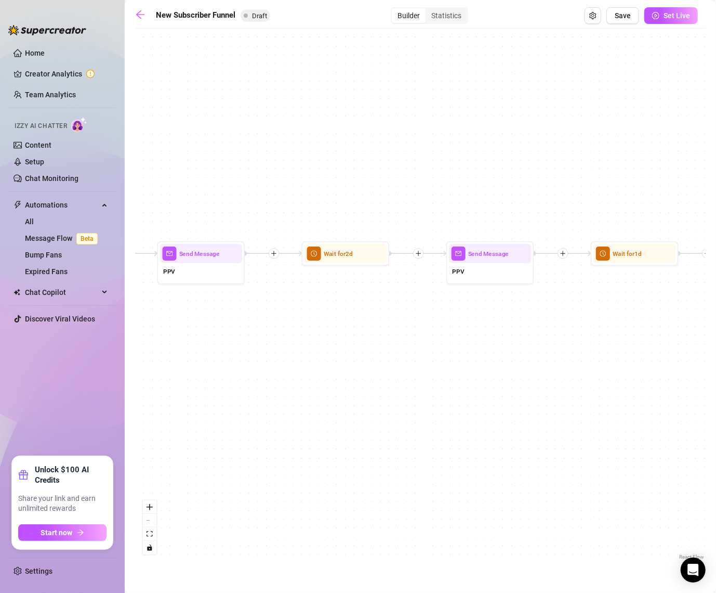
drag, startPoint x: 543, startPoint y: 315, endPoint x: 274, endPoint y: 315, distance: 269.3
click at [274, 315] on div "If True If True If True If False If False If False If True If False Merge Merge…" at bounding box center [420, 298] width 571 height 528
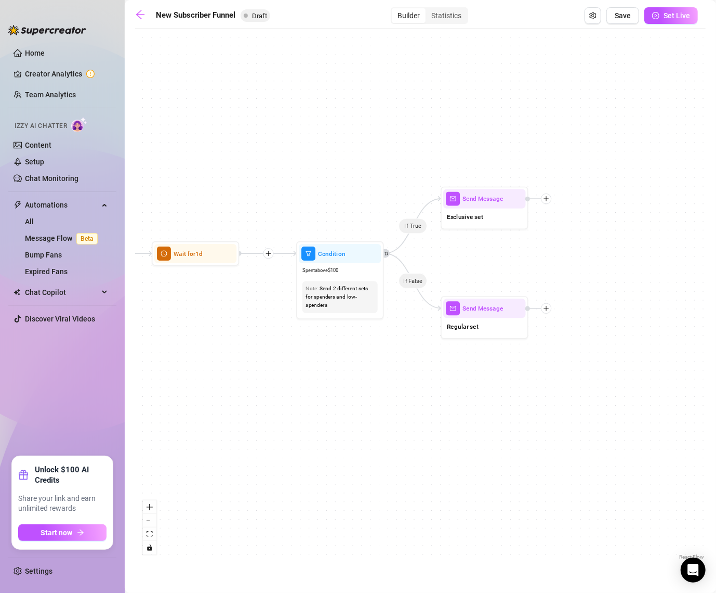
drag, startPoint x: 543, startPoint y: 317, endPoint x: 240, endPoint y: 317, distance: 303.6
click at [240, 317] on div "If True If True If True If False If False If False If True If False Merge Merge…" at bounding box center [420, 298] width 571 height 528
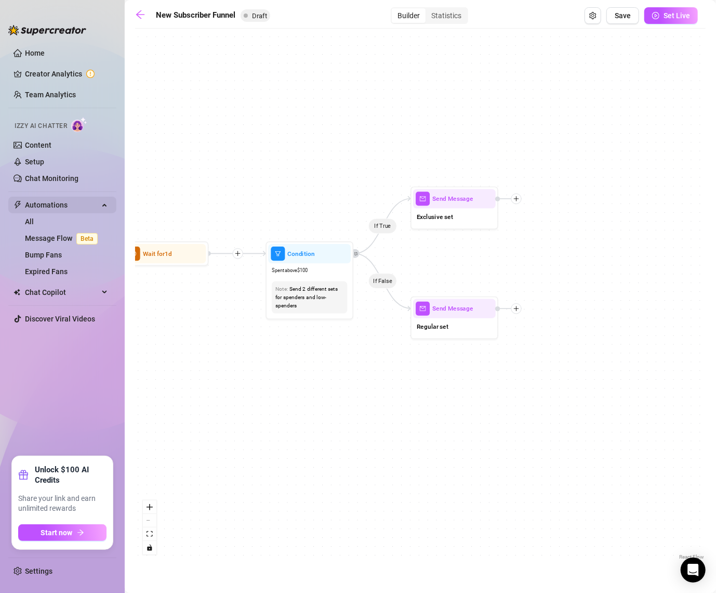
click at [68, 206] on span "Automations" at bounding box center [62, 205] width 74 height 17
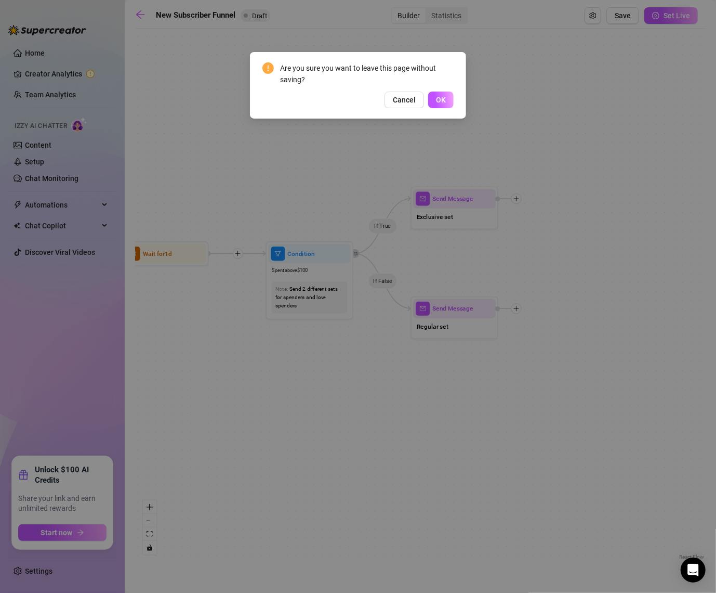
click at [458, 101] on div "Are you sure you want to leave this page without saving? Cancel OK" at bounding box center [358, 85] width 216 height 67
click at [444, 99] on span "OK" at bounding box center [441, 100] width 10 height 8
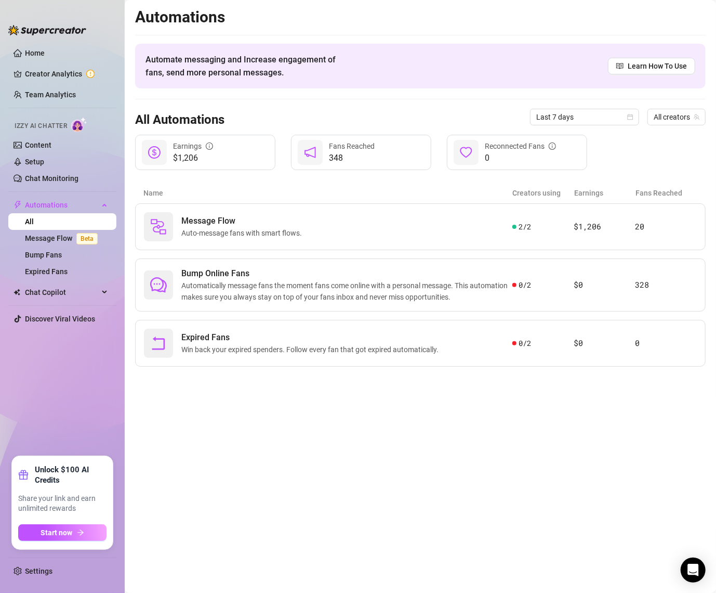
click at [239, 201] on div "Name Creators using Earnings Fans Reached" at bounding box center [420, 192] width 571 height 21
click at [234, 219] on span "Message Flow" at bounding box center [243, 221] width 125 height 12
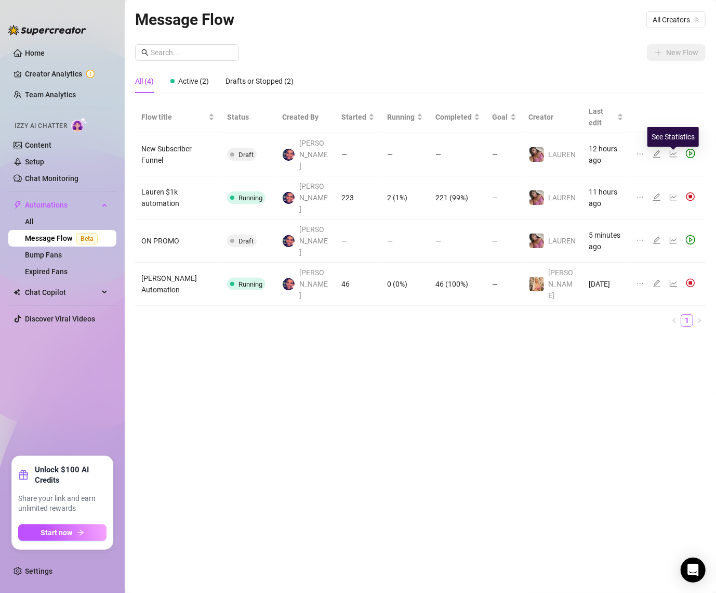
click at [674, 193] on icon "line-chart" at bounding box center [674, 197] width 8 height 8
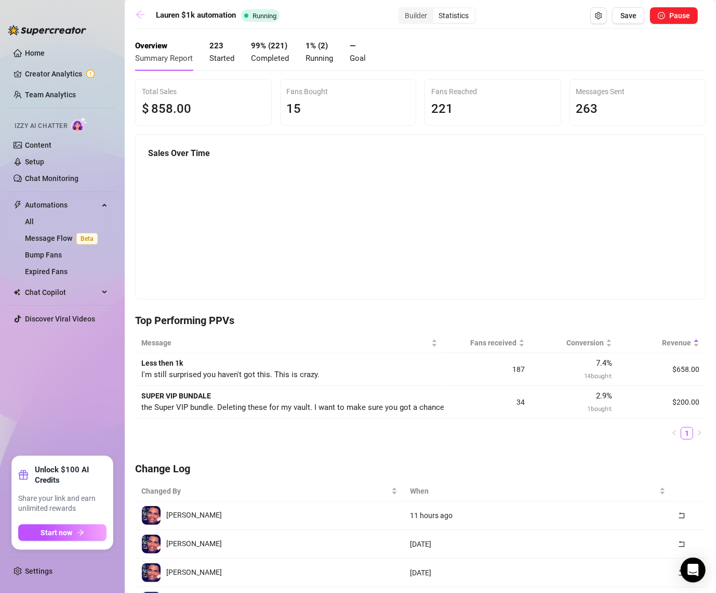
click at [139, 18] on icon "arrow-left" at bounding box center [140, 14] width 10 height 10
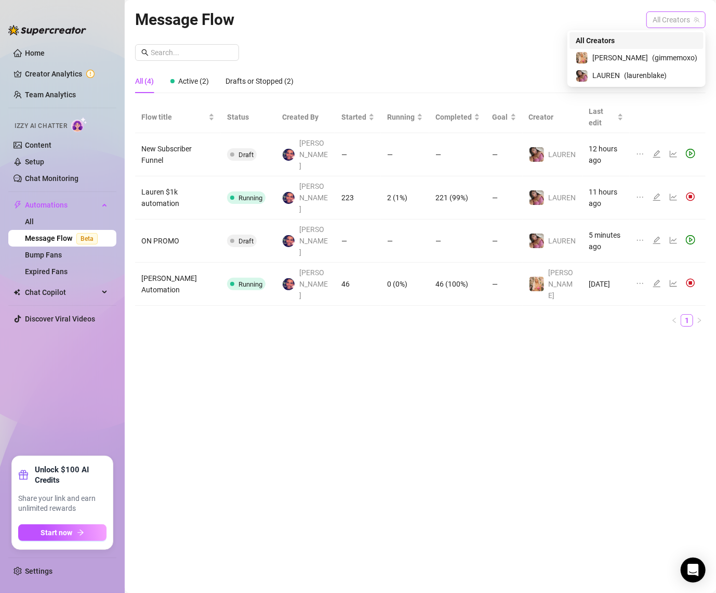
click at [666, 18] on span "All Creators" at bounding box center [676, 20] width 47 height 16
click at [645, 68] on div "️‍LAUREN ( laurenblake )" at bounding box center [637, 76] width 134 height 18
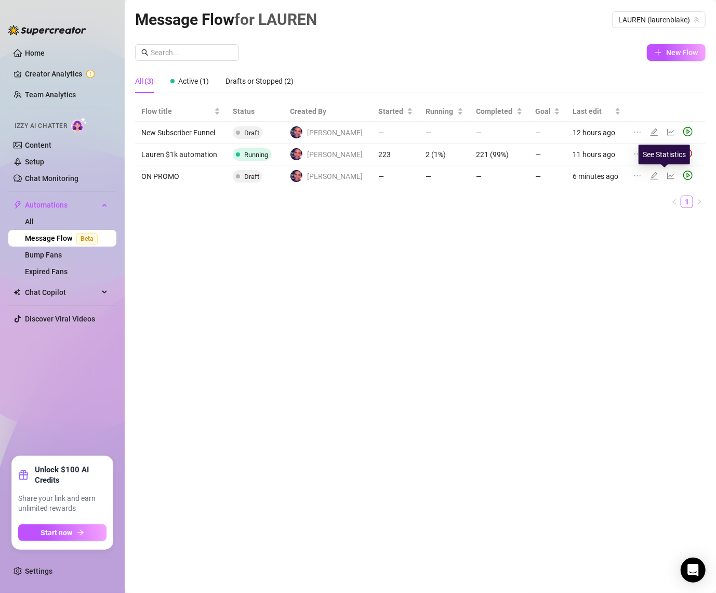
click at [668, 175] on icon "line-chart" at bounding box center [671, 175] width 7 height 7
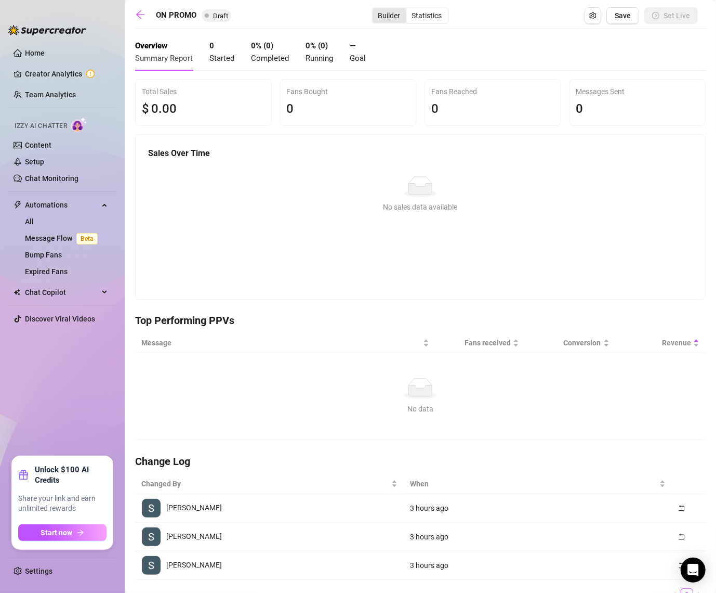
click at [395, 16] on div "Builder" at bounding box center [390, 15] width 34 height 15
click at [375, 10] on input "Builder" at bounding box center [375, 10] width 0 height 0
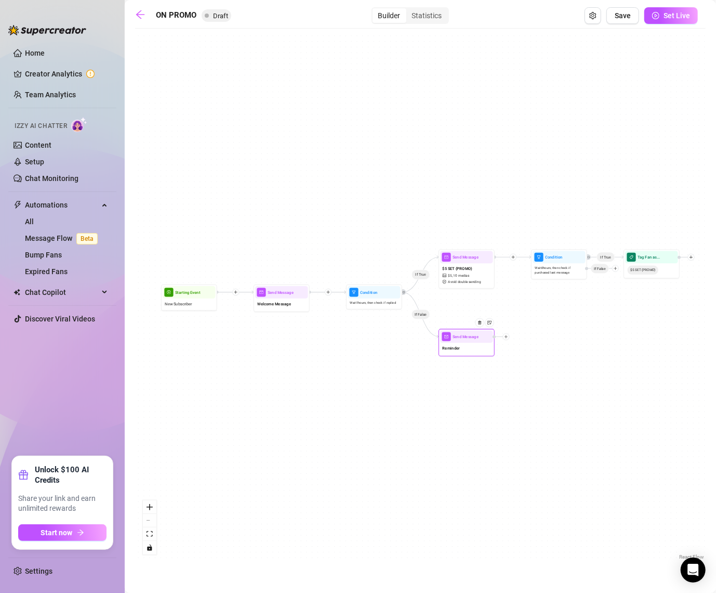
drag, startPoint x: 463, startPoint y: 342, endPoint x: 463, endPoint y: 352, distance: 9.9
click at [463, 352] on div "Reminder" at bounding box center [466, 349] width 53 height 12
click at [477, 351] on div "Reminder" at bounding box center [466, 349] width 53 height 12
type textarea "snfjsdofj you there? i'm boreddd"
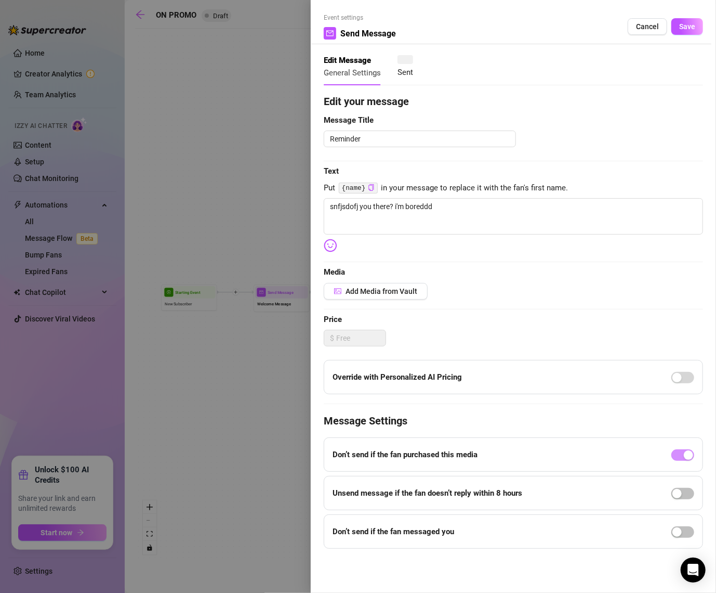
click at [477, 351] on div "Event settings Send Message Cancel Save Edit Message General Settings Sent Edit…" at bounding box center [358, 296] width 716 height 593
drag, startPoint x: 408, startPoint y: 208, endPoint x: 248, endPoint y: 211, distance: 159.6
click at [248, 211] on div "Event settings Send Message Cancel Save Edit Message General Settings 0 Sent Ed…" at bounding box center [358, 296] width 716 height 593
type textarea "J"
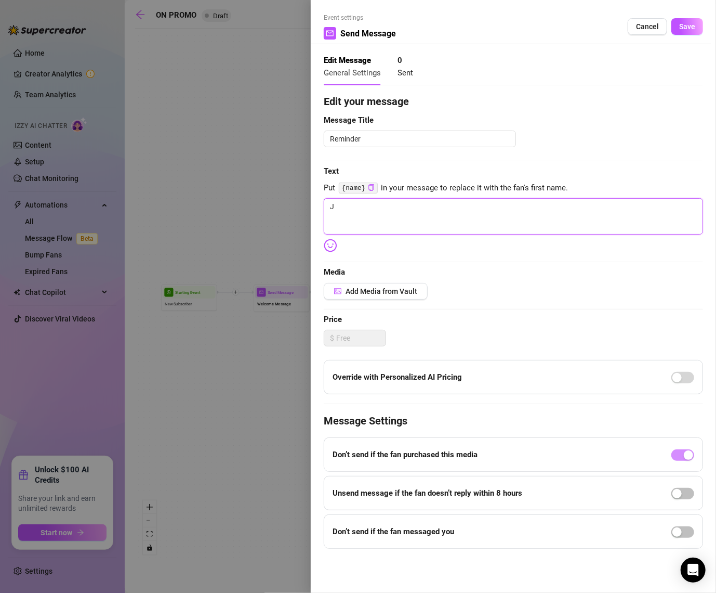
type textarea "Ju"
type textarea "[DEMOGRAPHIC_DATA]"
type textarea "Just"
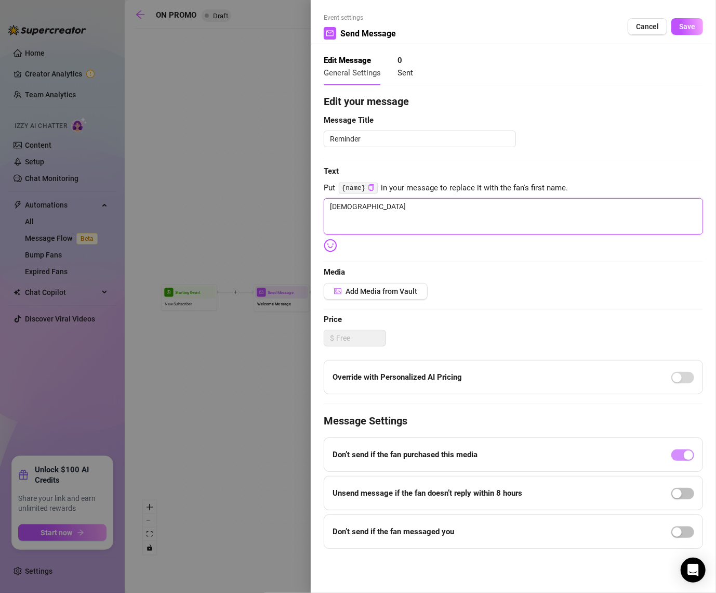
type textarea "Just"
type textarea "[DEMOGRAPHIC_DATA]"
type textarea "Ju"
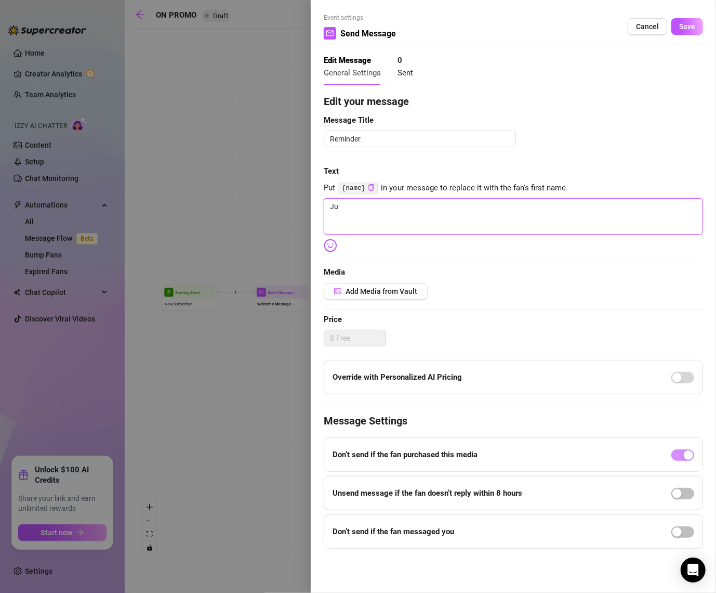
type textarea "J"
type textarea "Write your message here"
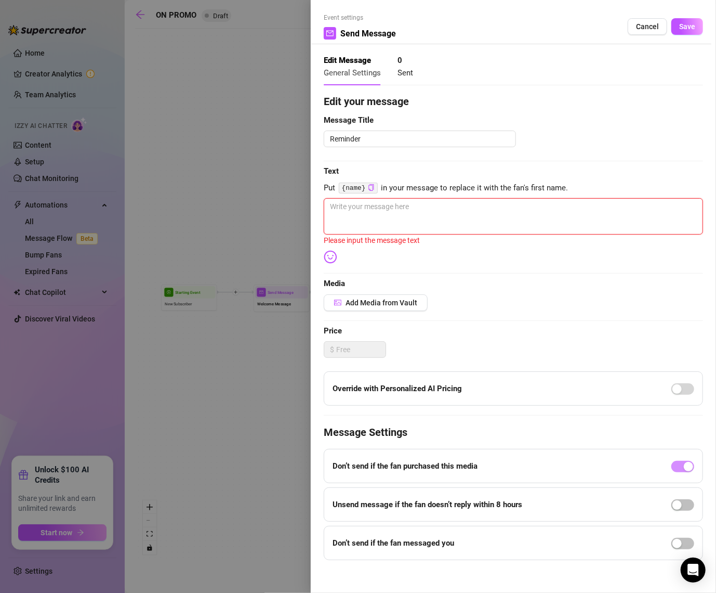
type textarea "I"
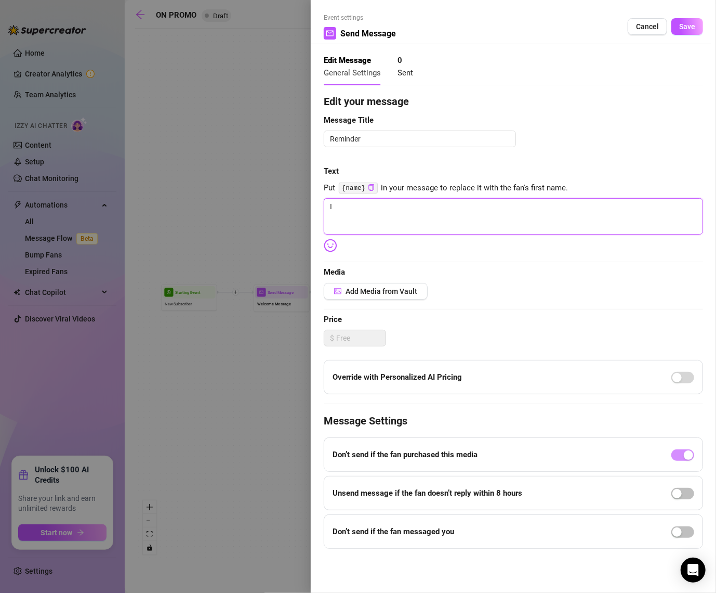
type textarea "I fo"
type textarea "I forgot to"
type textarea "I forgot to tell"
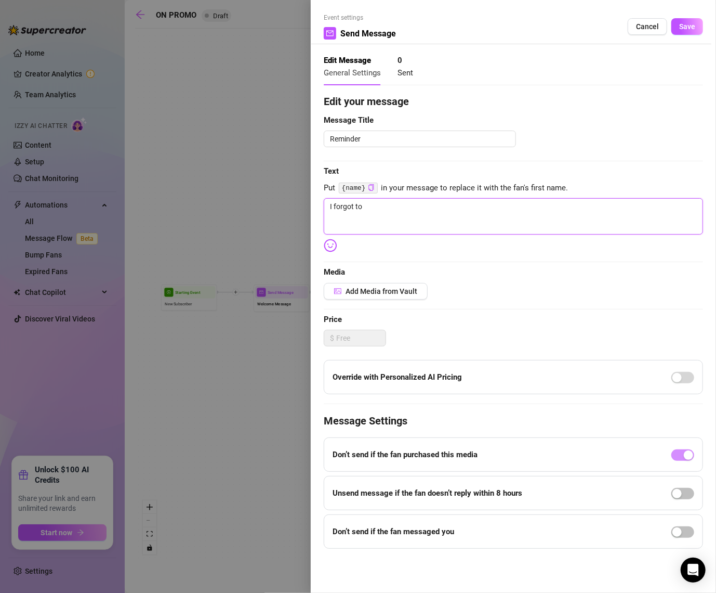
type textarea "I forgot to tell"
type textarea "I forgot to tell you"
type textarea "I forgot to tell you something"
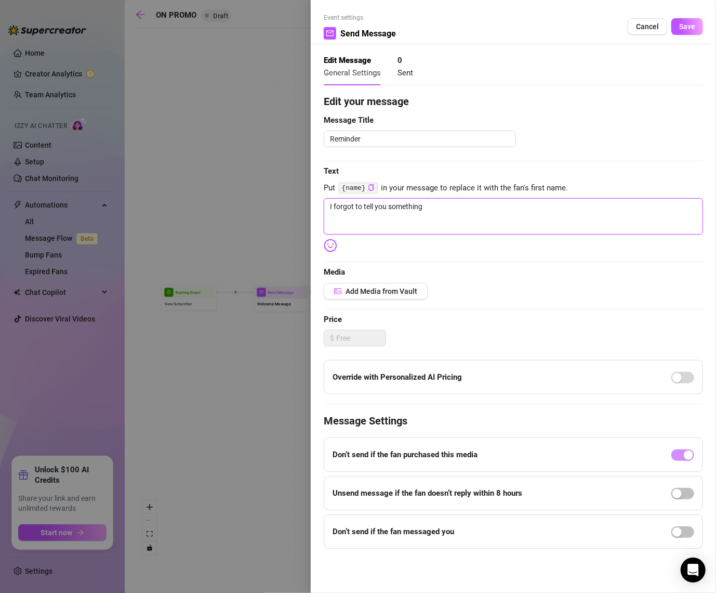
type textarea "I forgot to tell you something I'm"
type textarea "I forgot to tell you something I'm still"
type textarea "I forgot to tell you something I'm still here"
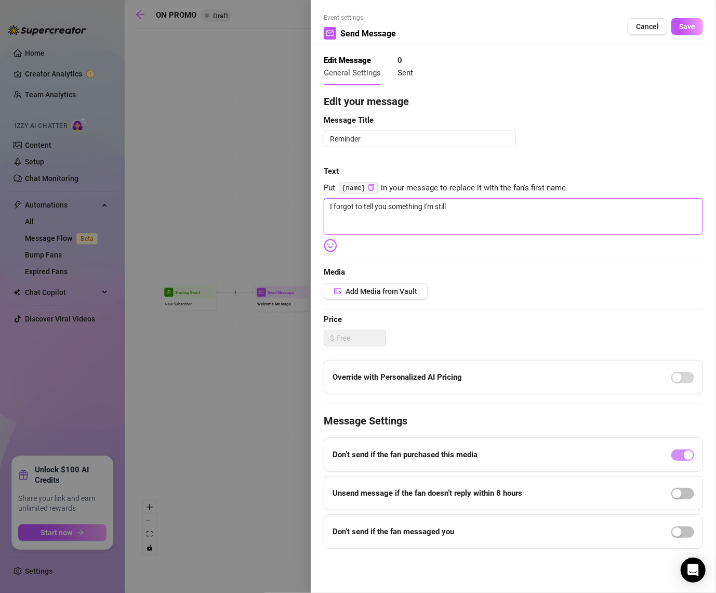
type textarea "I forgot to tell you something I'm still here"
type textarea "I forgot to tell you something I'm still here waiting"
type textarea "I forgot to tell you something I'm still here waiting for"
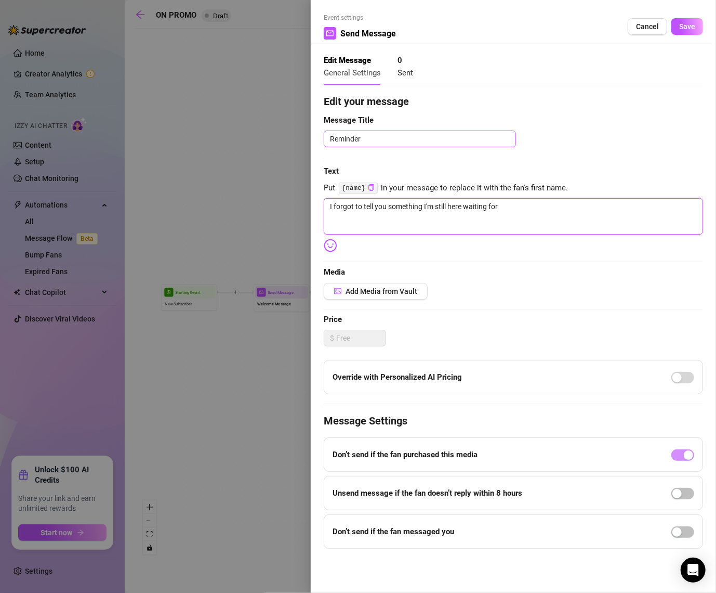
type textarea "I forgot to tell you something I'm still here waiting for you"
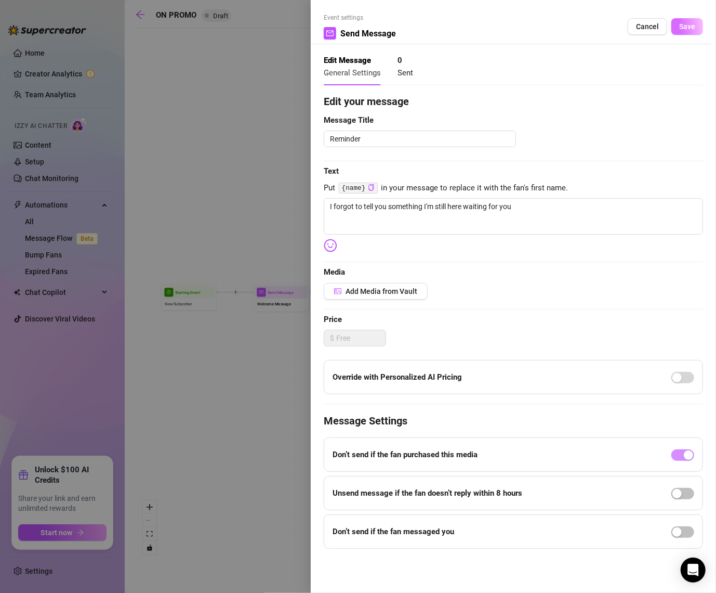
click at [698, 30] on button "Save" at bounding box center [688, 26] width 32 height 17
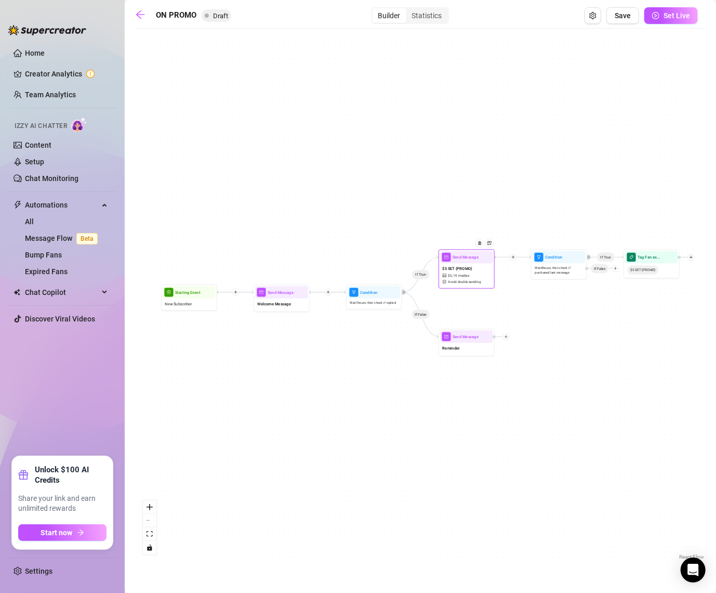
click at [463, 276] on span "10 medias" at bounding box center [462, 275] width 16 height 5
type textarea "babe since you're new here let's start you off with a little appetizer so you c…"
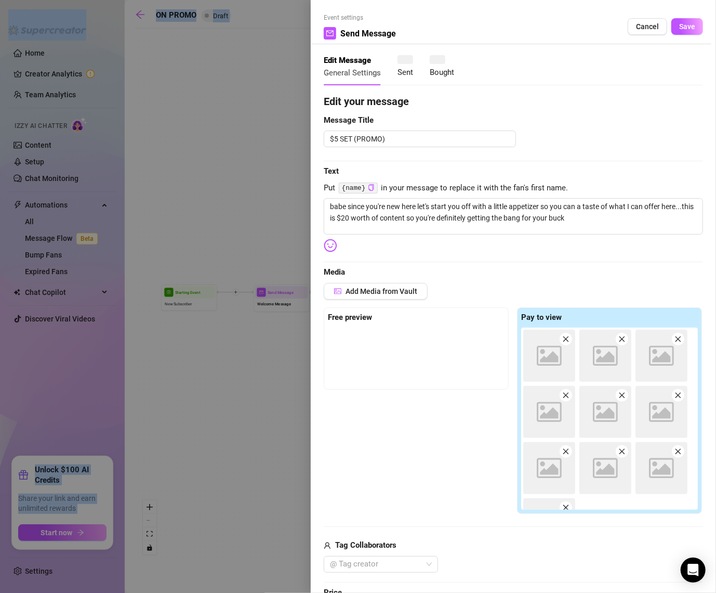
click at [463, 276] on div at bounding box center [358, 296] width 716 height 593
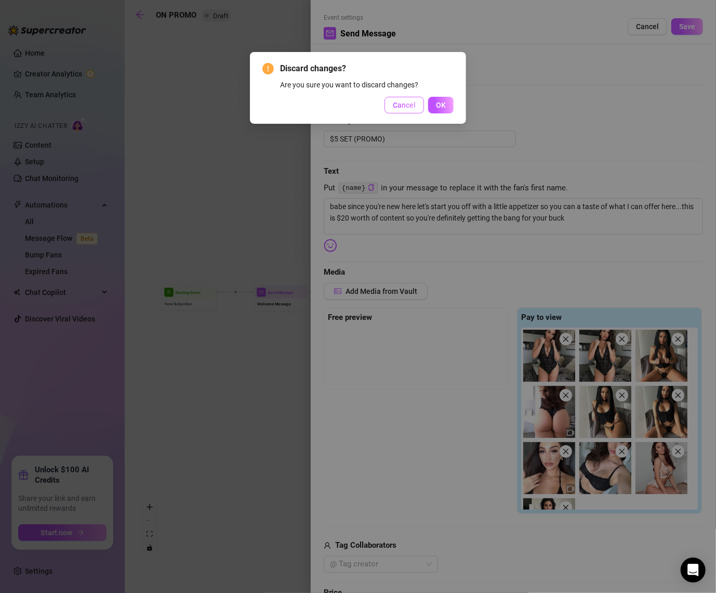
click at [407, 106] on span "Cancel" at bounding box center [404, 105] width 23 height 8
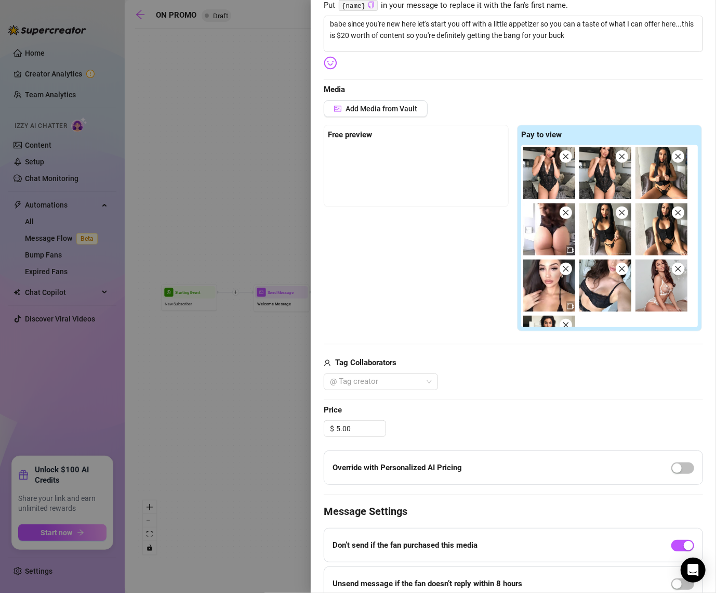
scroll to position [186, 0]
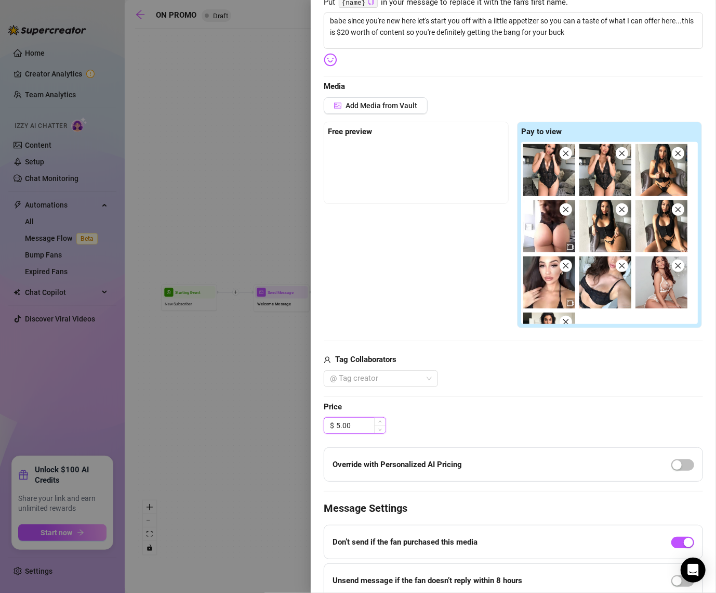
click at [336, 424] on input "5.00" at bounding box center [360, 425] width 49 height 16
drag, startPoint x: 343, startPoint y: 425, endPoint x: 355, endPoint y: 421, distance: 12.0
click at [355, 421] on input "6.00" at bounding box center [360, 425] width 49 height 16
type input "6.90"
click at [492, 402] on span "Price" at bounding box center [514, 407] width 380 height 12
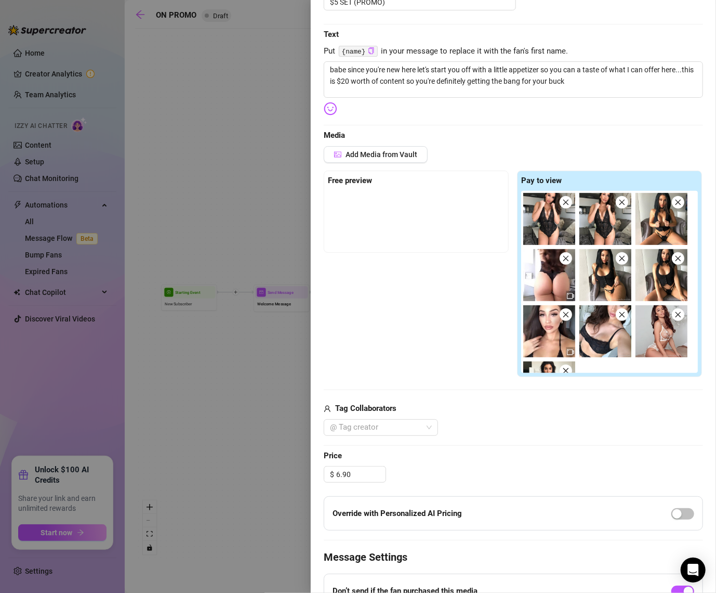
scroll to position [0, 0]
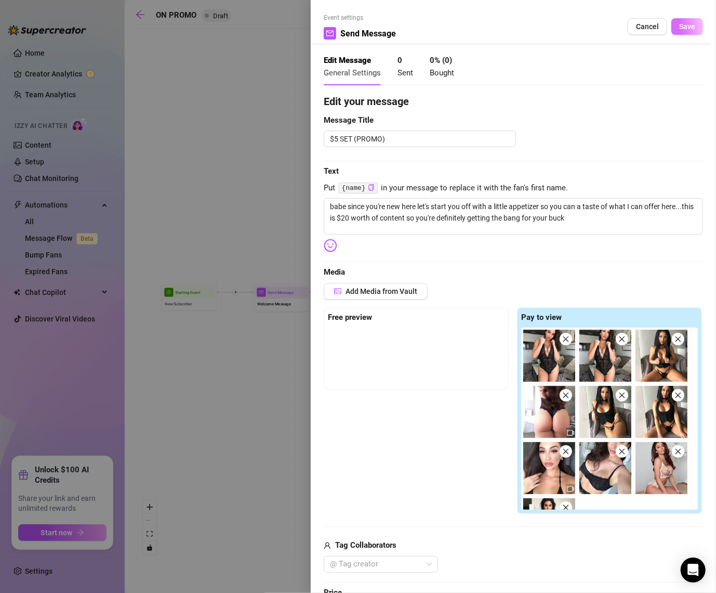
click at [682, 22] on span "Save" at bounding box center [687, 26] width 16 height 8
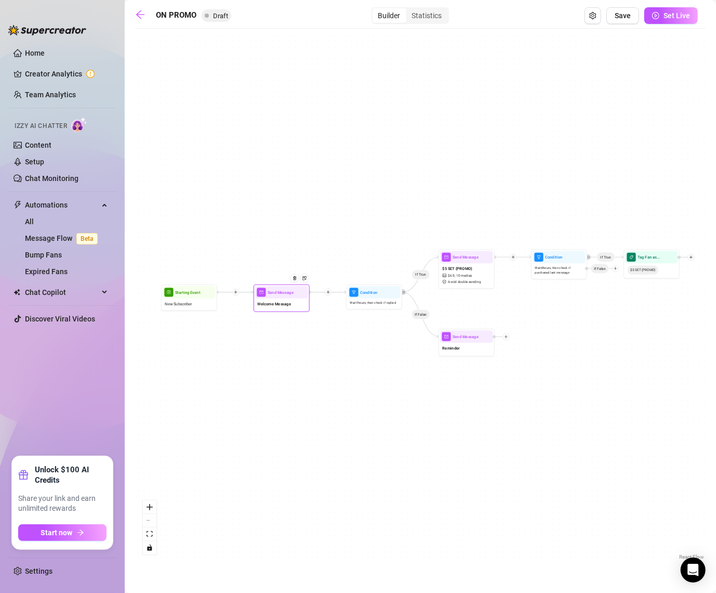
click at [273, 302] on span "Welcome Message" at bounding box center [275, 303] width 34 height 6
type textarea "soooo what attracted you to my profile?"
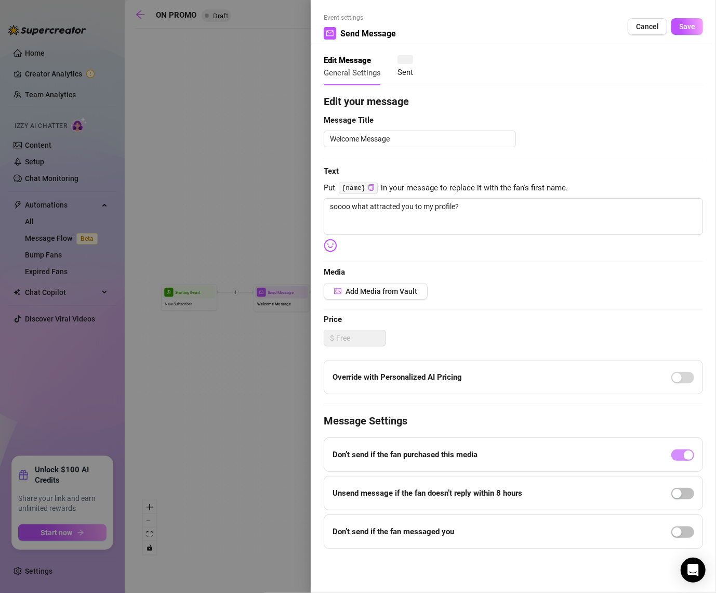
click at [273, 302] on div at bounding box center [358, 296] width 716 height 593
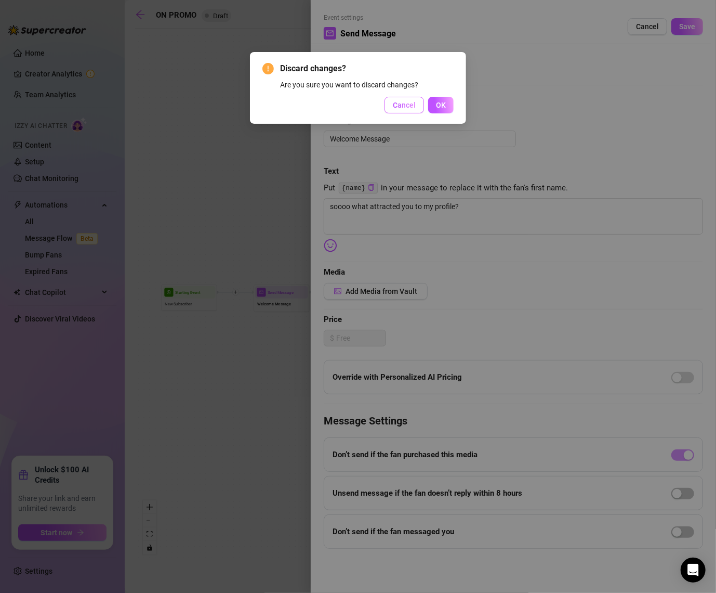
click at [406, 106] on span "Cancel" at bounding box center [404, 105] width 23 height 8
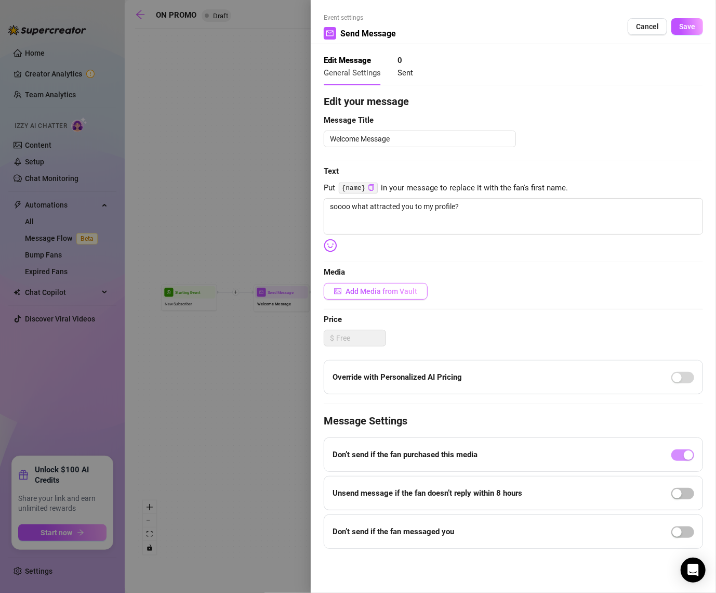
click at [356, 298] on button "Add Media from Vault" at bounding box center [376, 291] width 104 height 17
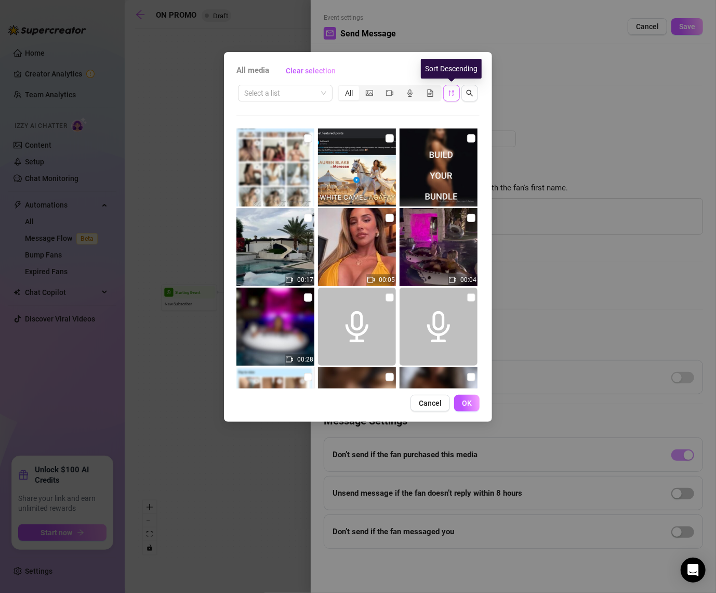
click at [455, 90] on button "button" at bounding box center [451, 93] width 17 height 17
click at [448, 96] on button "button" at bounding box center [451, 93] width 17 height 17
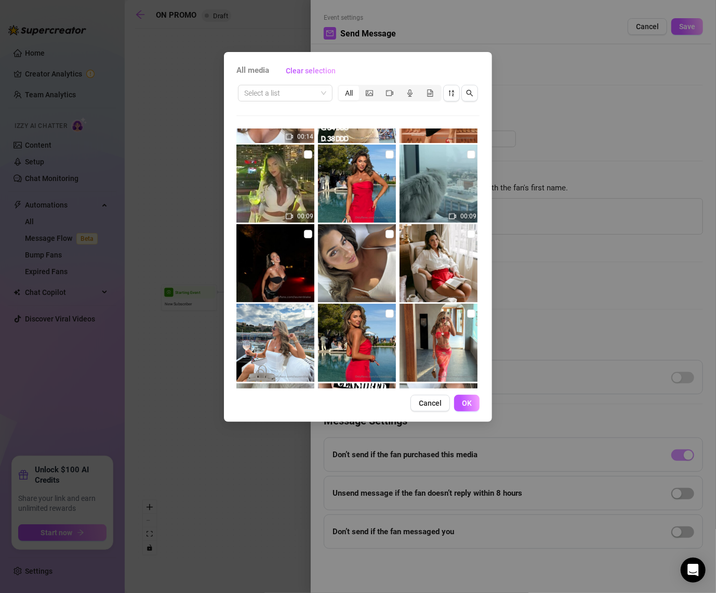
scroll to position [2849, 0]
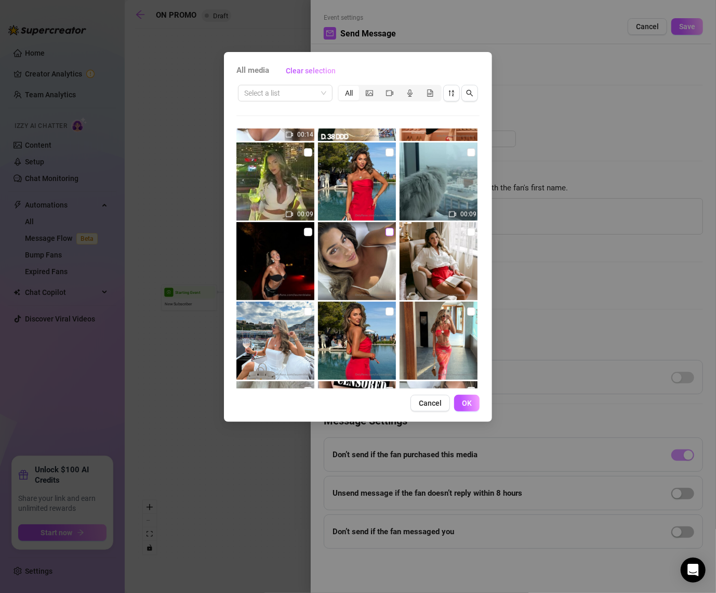
click at [391, 229] on input "checkbox" at bounding box center [390, 232] width 8 height 8
checkbox input "true"
click at [479, 410] on div "Cancel OK" at bounding box center [358, 403] width 243 height 17
click at [472, 401] on span "OK" at bounding box center [467, 403] width 10 height 8
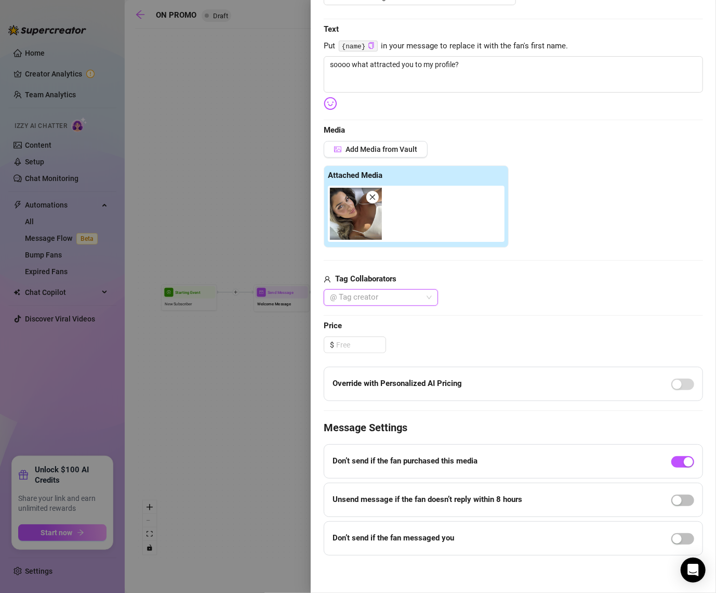
scroll to position [0, 0]
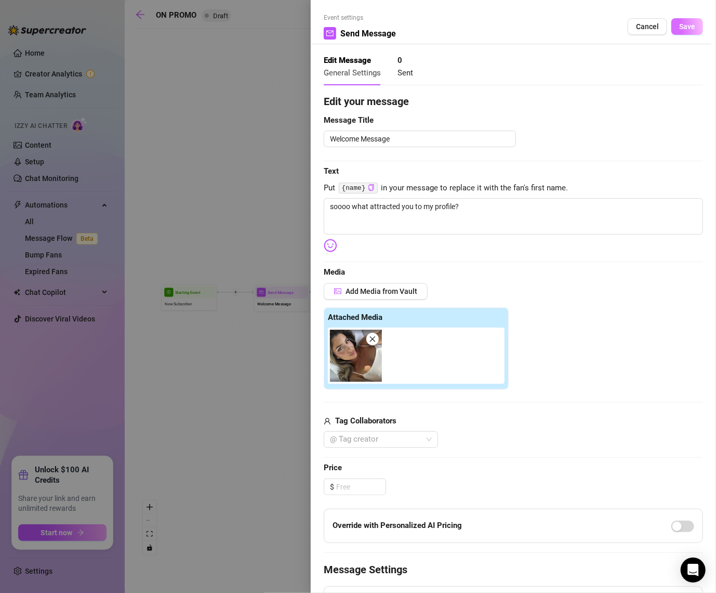
click at [697, 25] on button "Save" at bounding box center [688, 26] width 32 height 17
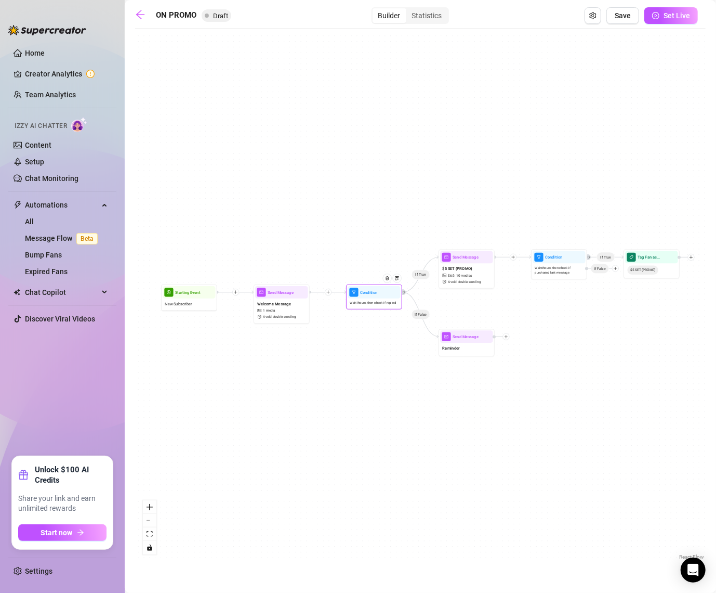
click at [368, 306] on div "Wait 1 hours, then check if replied" at bounding box center [374, 302] width 53 height 9
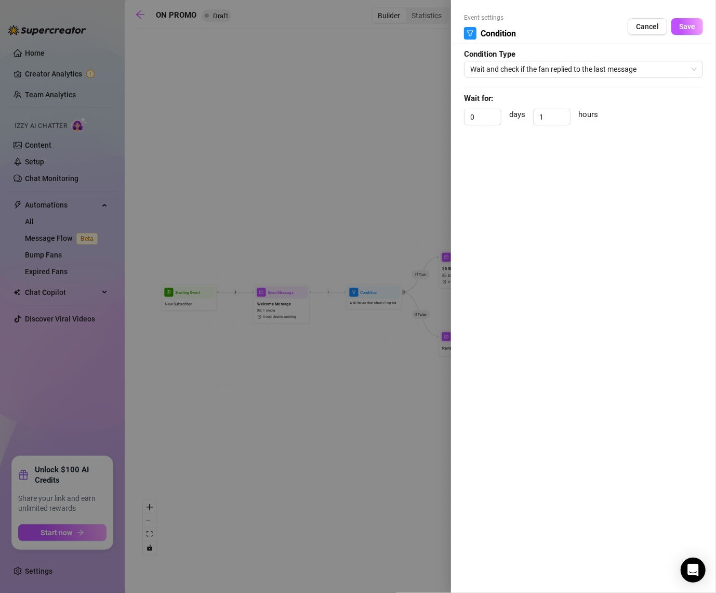
click at [368, 306] on div at bounding box center [358, 296] width 716 height 593
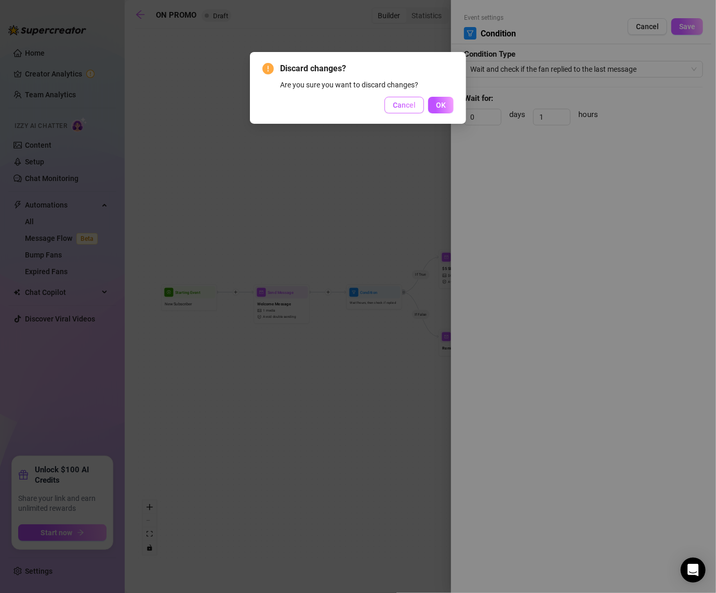
click at [399, 110] on button "Cancel" at bounding box center [405, 105] width 40 height 17
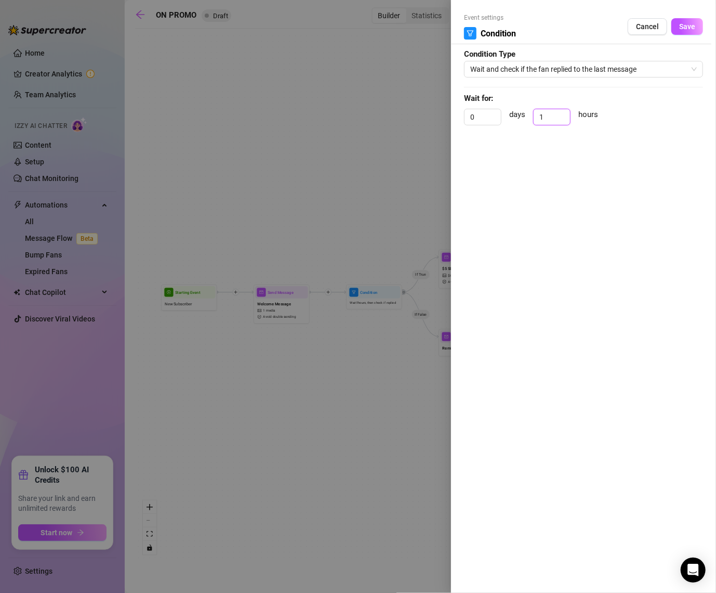
drag, startPoint x: 557, startPoint y: 117, endPoint x: 510, endPoint y: 114, distance: 46.9
click at [510, 114] on div "0 days 1 hours" at bounding box center [583, 122] width 239 height 26
drag, startPoint x: 555, startPoint y: 117, endPoint x: 516, endPoint y: 113, distance: 39.2
click at [516, 113] on div "0 days 0 hours" at bounding box center [583, 122] width 239 height 26
type input "1"
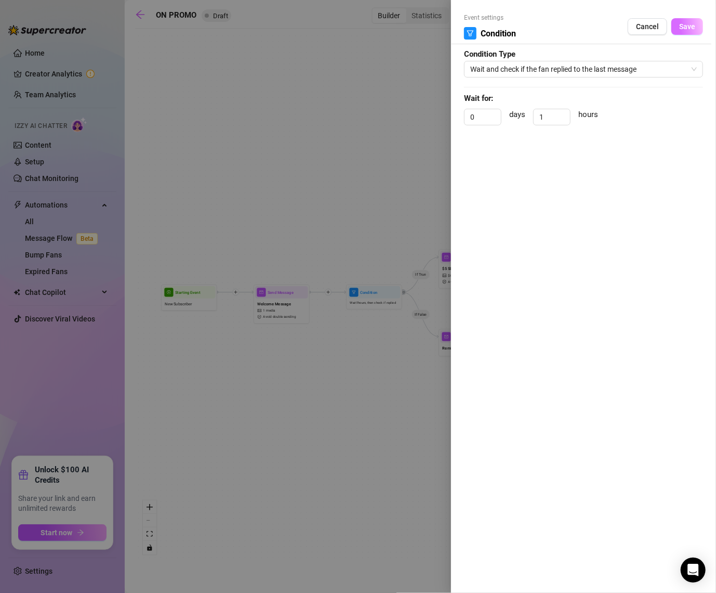
click at [680, 29] on span "Save" at bounding box center [687, 26] width 16 height 8
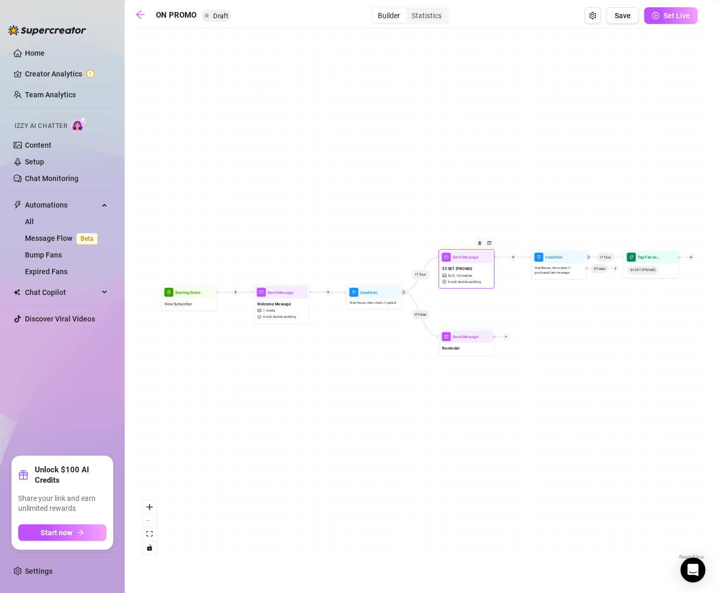
click at [457, 273] on span "10 medias" at bounding box center [464, 275] width 16 height 5
type textarea "babe since you're new here let's start you off with a little appetizer so you c…"
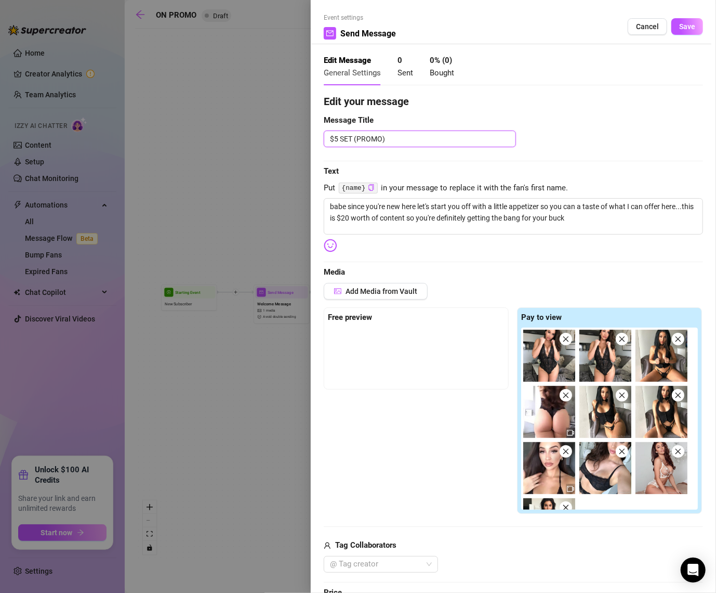
click at [334, 140] on textarea "$5 SET (PROMO)" at bounding box center [420, 138] width 192 height 17
type textarea "$6 SET (PROMO)"
type textarea "$6. SET (PROMO)"
type textarea "$6.9 SET (PROMO)"
click at [683, 29] on span "Save" at bounding box center [687, 26] width 16 height 8
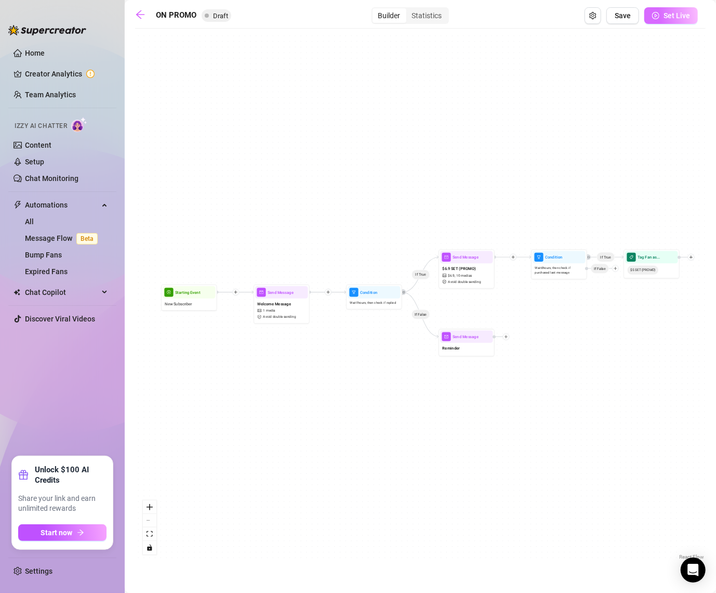
click at [671, 17] on span "Set Live" at bounding box center [677, 15] width 27 height 8
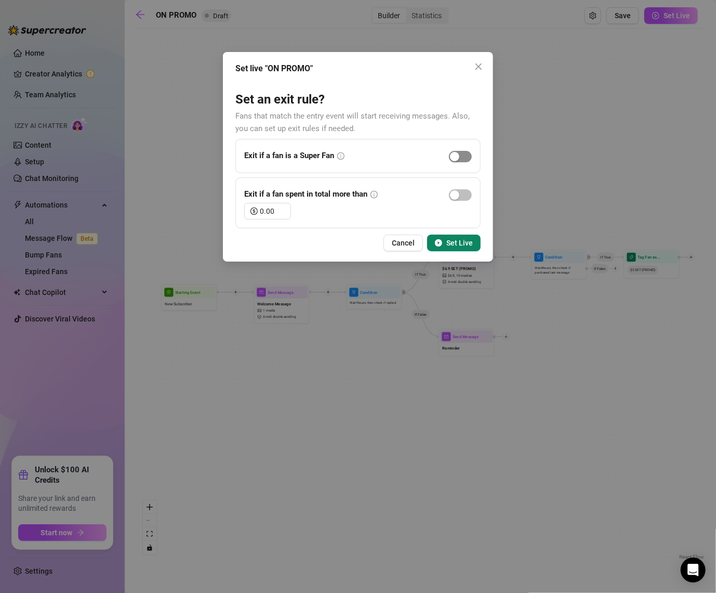
click at [465, 161] on span "button" at bounding box center [460, 156] width 23 height 11
drag, startPoint x: 456, startPoint y: 197, endPoint x: 266, endPoint y: 228, distance: 192.8
click at [266, 228] on div "Set live "ON PROMO" Set an exit rule? Fans that match the entry event will star…" at bounding box center [358, 157] width 270 height 210
drag, startPoint x: 274, startPoint y: 211, endPoint x: 190, endPoint y: 211, distance: 84.2
click at [190, 211] on div "Set live "ON PROMO" Set an exit rule? Fans that match the entry event will star…" at bounding box center [358, 296] width 716 height 593
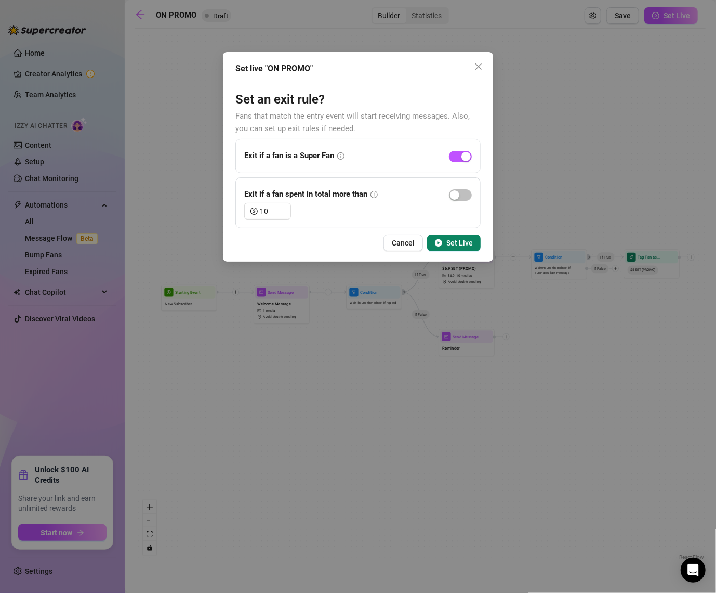
type input "10.00"
click at [451, 255] on div "Set live "ON PROMO" Set an exit rule? Fans that match the entry event will star…" at bounding box center [358, 157] width 270 height 210
click at [452, 251] on div "Set live "ON PROMO" Set an exit rule? Fans that match the entry event will star…" at bounding box center [358, 157] width 270 height 210
click at [468, 244] on span "Set Live" at bounding box center [460, 243] width 27 height 8
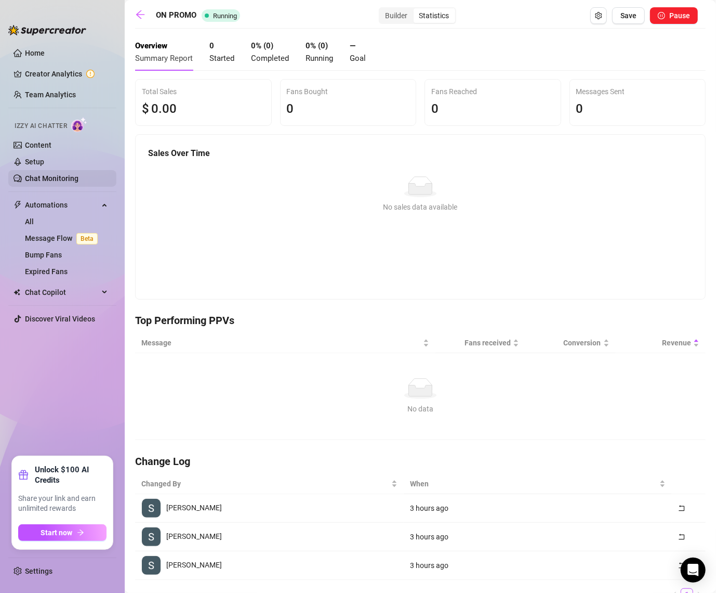
click at [48, 179] on link "Chat Monitoring" at bounding box center [52, 178] width 54 height 8
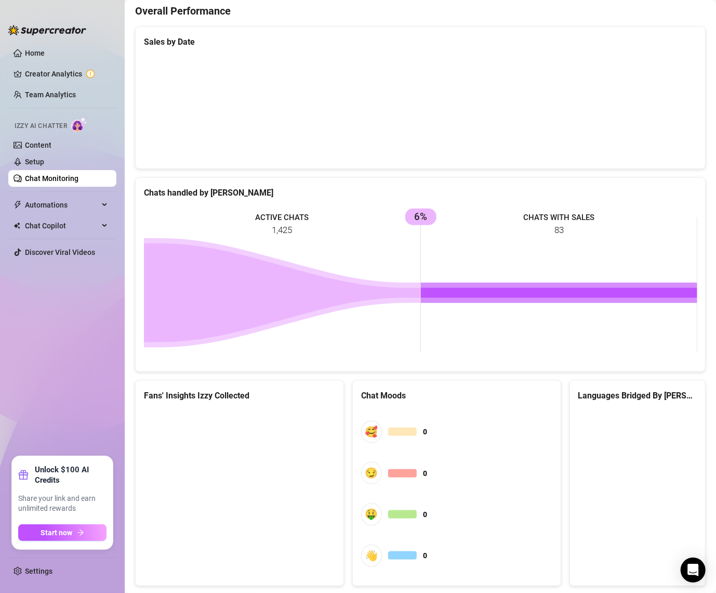
scroll to position [312, 0]
click at [63, 531] on span "Start now" at bounding box center [57, 532] width 32 height 8
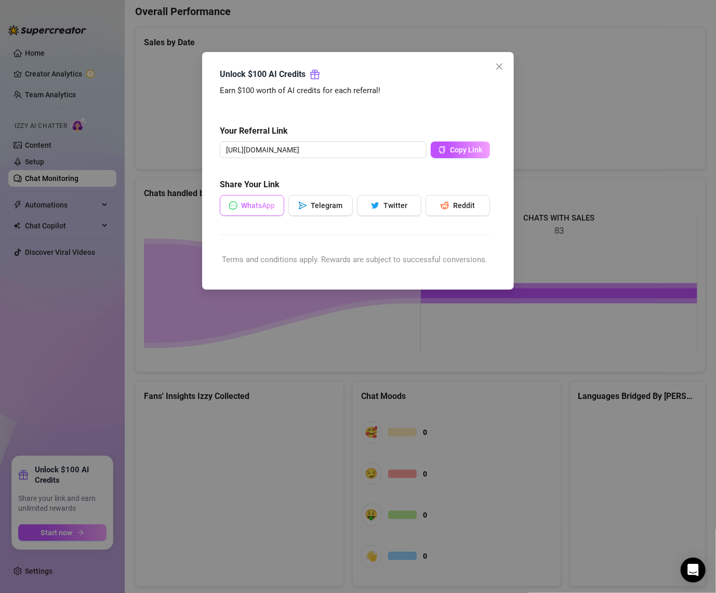
click at [265, 210] on button "WhatsApp" at bounding box center [252, 205] width 64 height 21
